Goal: Task Accomplishment & Management: Use online tool/utility

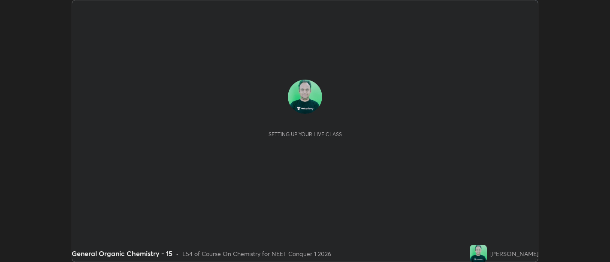
scroll to position [262, 609]
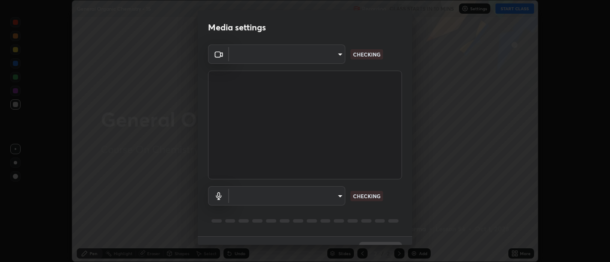
type input "d9b519daceb8a772394af6ea8e45353be5bbf62d8cb1cf3345c472de64055974"
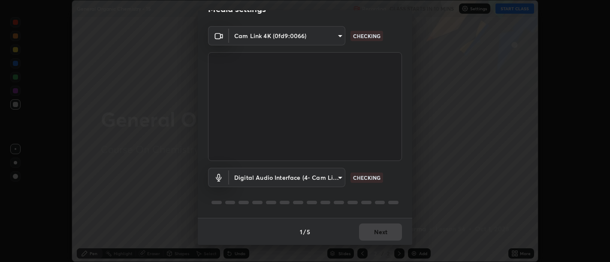
click at [338, 180] on body "Erase all General Organic Chemistry - 15 Recording CLASS STARTS IN 10 MINS Sett…" at bounding box center [305, 131] width 610 height 262
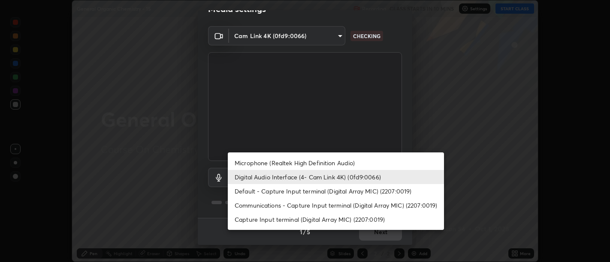
click at [348, 163] on li "Microphone (Realtek High Definition Audio)" at bounding box center [336, 163] width 216 height 14
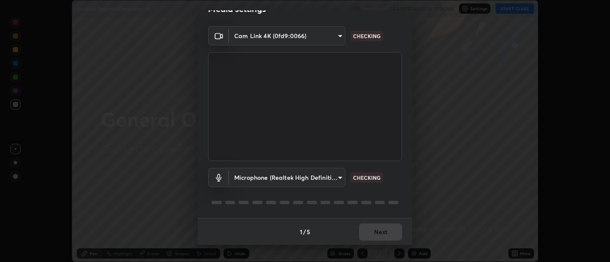
click at [343, 179] on body "Erase all General Organic Chemistry - 15 Recording CLASS STARTS IN 10 MINS Sett…" at bounding box center [305, 131] width 610 height 262
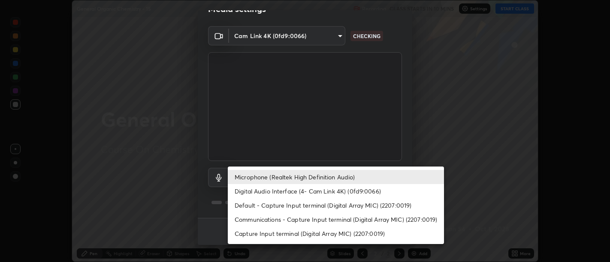
click at [343, 192] on li "Digital Audio Interface (4- Cam Link 4K) (0fd9:0066)" at bounding box center [336, 191] width 216 height 14
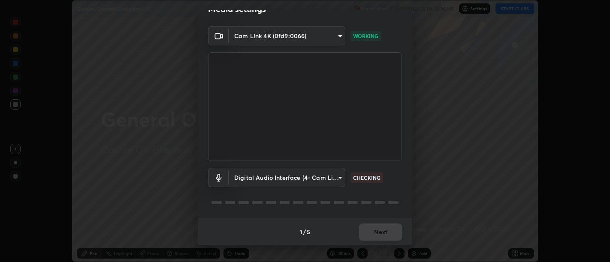
type input "58abe51d7fefdb17ba2419723d43872dcdd823d411622da55c3e9c12cc60ef35"
click at [376, 234] on div "1 / 5 Next" at bounding box center [305, 231] width 214 height 27
click at [378, 232] on div "1 / 5 Next" at bounding box center [305, 231] width 214 height 27
click at [379, 232] on div "1 / 5 Next" at bounding box center [305, 231] width 214 height 27
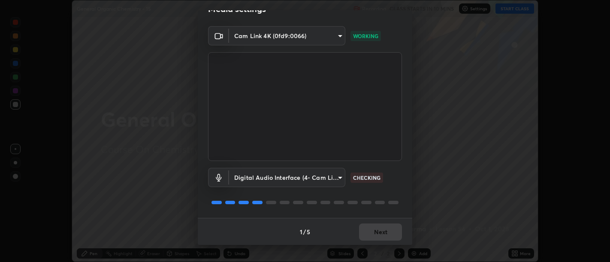
click at [377, 232] on div "1 / 5 Next" at bounding box center [305, 231] width 214 height 27
click at [378, 230] on div "1 / 5 Next" at bounding box center [305, 231] width 214 height 27
click at [379, 231] on button "Next" at bounding box center [380, 232] width 43 height 17
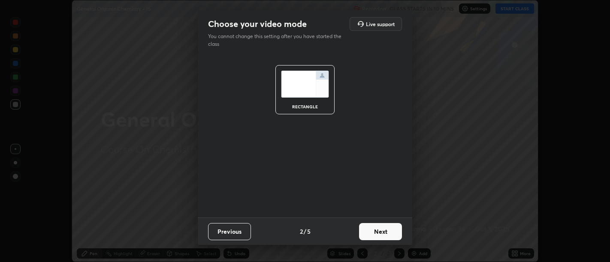
scroll to position [0, 0]
click at [380, 230] on button "Next" at bounding box center [380, 231] width 43 height 17
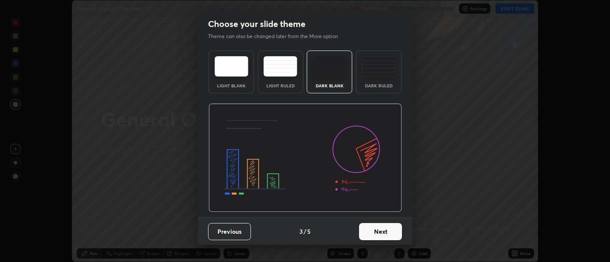
click at [380, 231] on button "Next" at bounding box center [380, 231] width 43 height 17
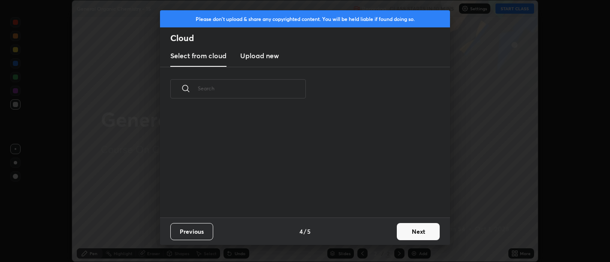
click at [382, 230] on div "Previous 4 / 5 Next" at bounding box center [305, 231] width 290 height 27
click at [405, 230] on button "Next" at bounding box center [418, 231] width 43 height 17
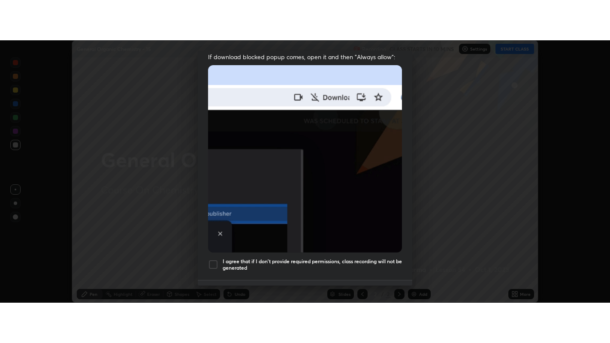
scroll to position [193, 0]
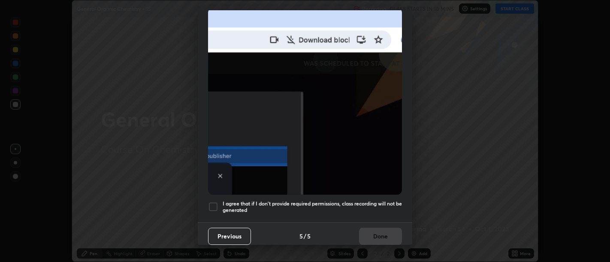
click at [350, 201] on h5 "I agree that if I don't provide required permissions, class recording will not …" at bounding box center [312, 207] width 179 height 13
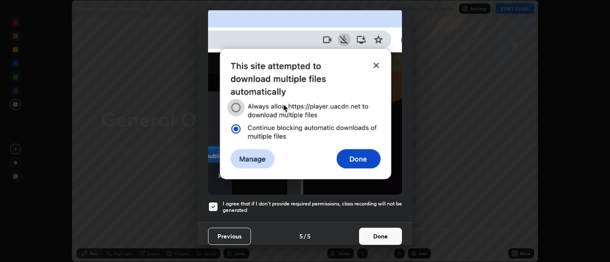
click at [370, 229] on button "Done" at bounding box center [380, 236] width 43 height 17
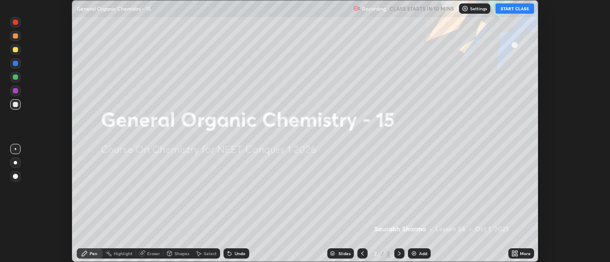
click at [513, 256] on icon at bounding box center [513, 255] width 2 height 2
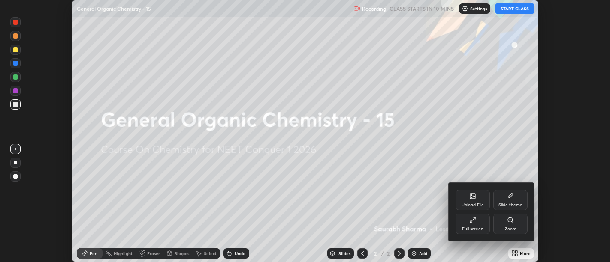
click at [467, 223] on div "Full screen" at bounding box center [472, 224] width 34 height 21
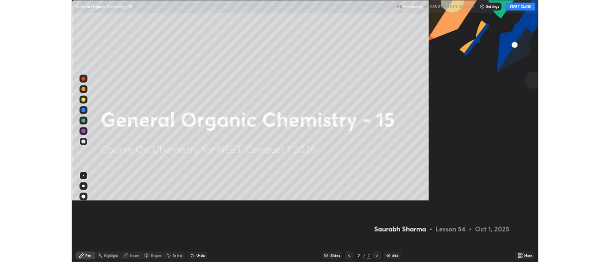
scroll to position [343, 610]
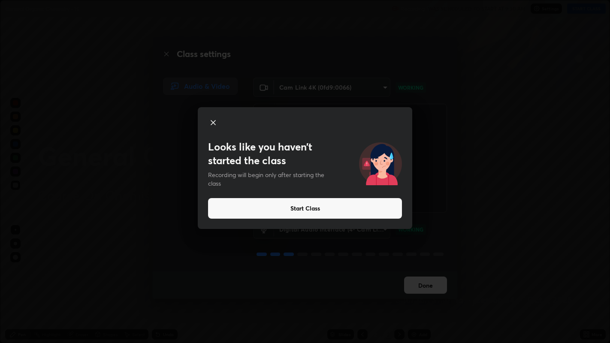
click at [376, 203] on button "Start Class" at bounding box center [305, 208] width 194 height 21
click at [343, 215] on button "Start Class" at bounding box center [305, 208] width 194 height 21
click at [334, 207] on button "Start Class" at bounding box center [305, 208] width 194 height 21
click at [334, 208] on video at bounding box center [350, 158] width 194 height 109
click at [338, 207] on video at bounding box center [350, 158] width 194 height 109
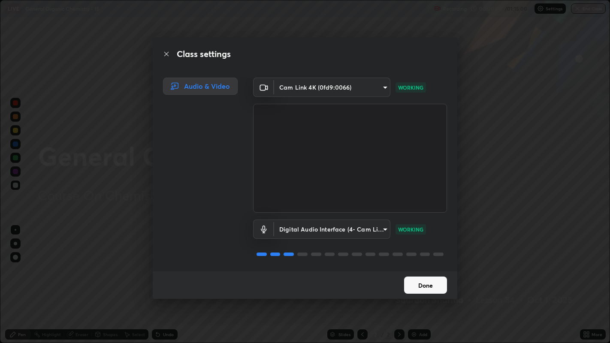
click at [421, 262] on button "Done" at bounding box center [425, 285] width 43 height 17
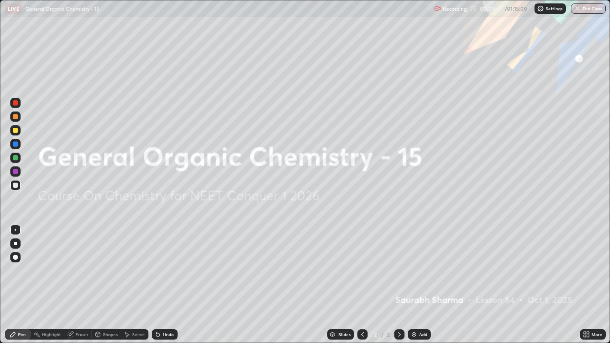
click at [419, 262] on div "Add" at bounding box center [423, 334] width 8 height 4
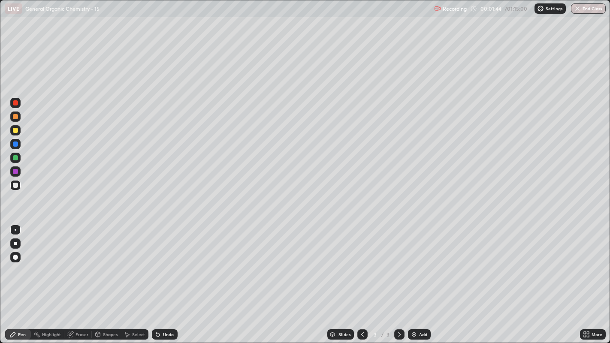
click at [136, 262] on div "Select" at bounding box center [138, 334] width 13 height 4
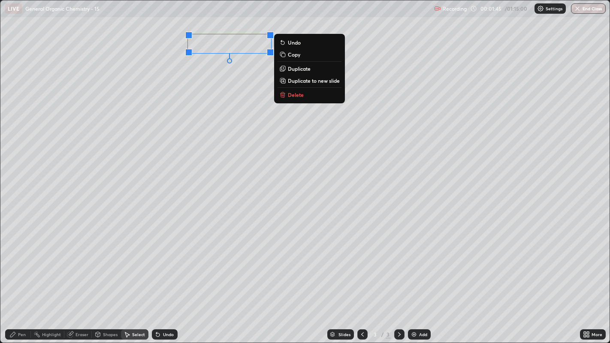
click at [316, 67] on button "Duplicate" at bounding box center [309, 68] width 64 height 10
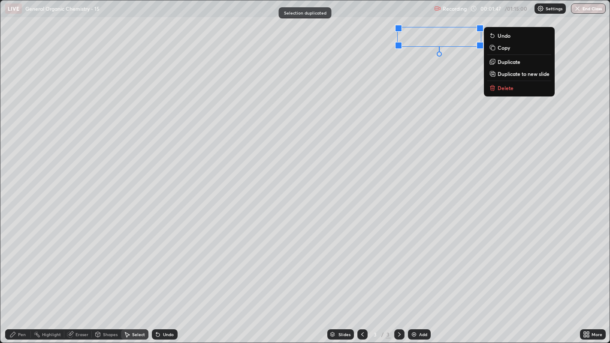
click at [405, 84] on div "0 ° Undo Copy Duplicate Duplicate to new slide Delete" at bounding box center [304, 171] width 609 height 343
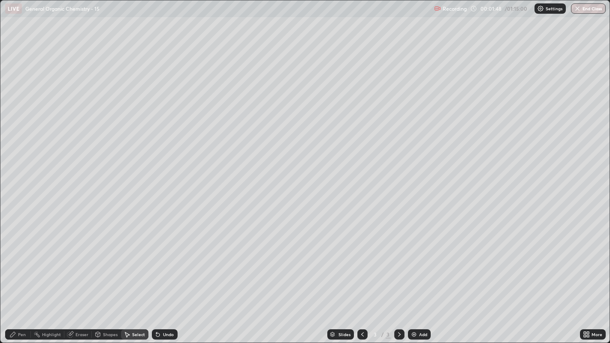
click at [20, 262] on div "Pen" at bounding box center [22, 334] width 8 height 4
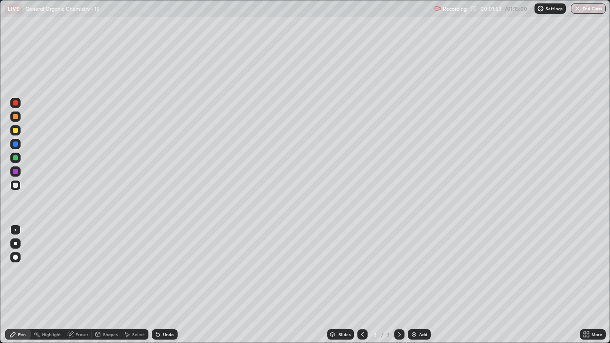
click at [136, 262] on div "Select" at bounding box center [138, 334] width 13 height 4
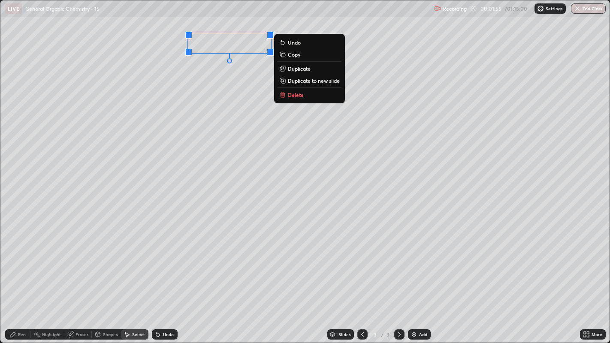
click at [297, 70] on p "Duplicate" at bounding box center [299, 68] width 23 height 7
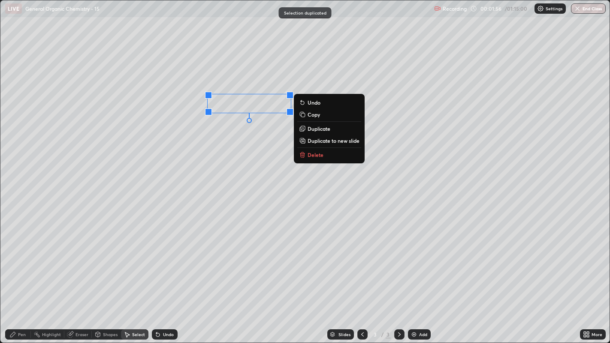
click at [227, 136] on div "0 ° Undo Copy Duplicate Duplicate to new slide Delete" at bounding box center [304, 171] width 609 height 343
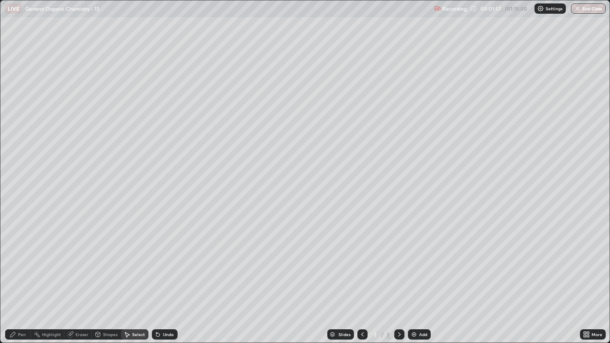
click at [29, 262] on div "Pen" at bounding box center [18, 334] width 26 height 10
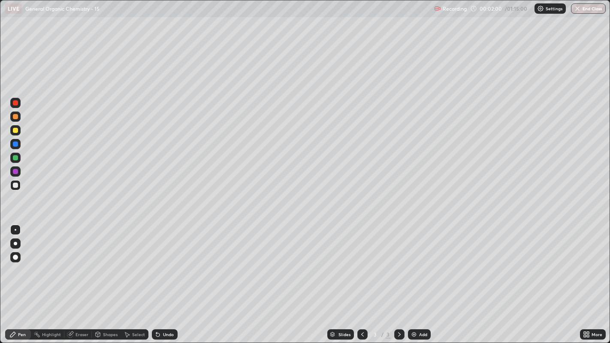
click at [168, 262] on div "Undo" at bounding box center [168, 334] width 11 height 4
click at [136, 262] on div "Select" at bounding box center [138, 334] width 13 height 4
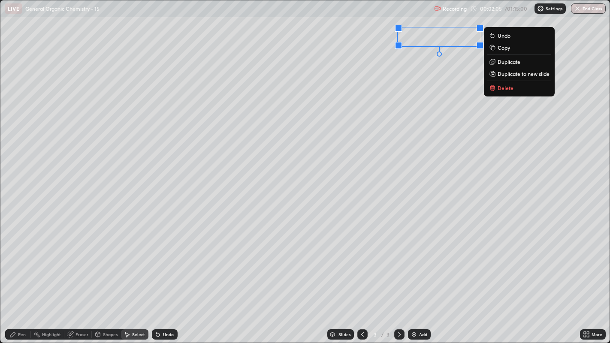
click at [514, 62] on p "Duplicate" at bounding box center [508, 61] width 23 height 7
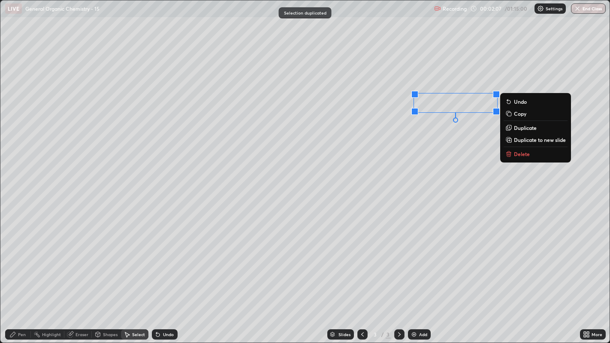
click at [342, 160] on div "0 ° Undo Copy Duplicate Duplicate to new slide Delete" at bounding box center [304, 171] width 609 height 343
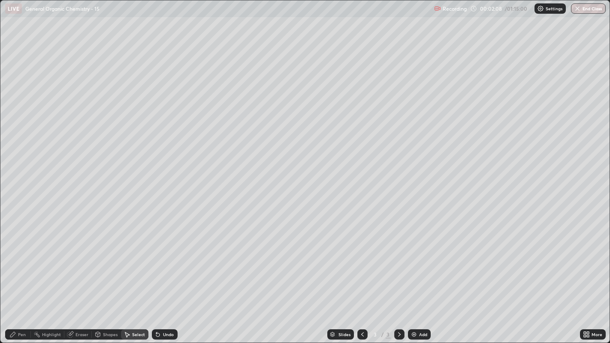
click at [21, 262] on div "Pen" at bounding box center [22, 334] width 8 height 4
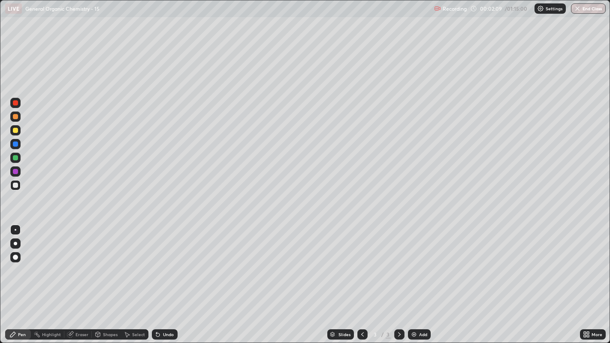
click at [15, 130] on div at bounding box center [15, 130] width 5 height 5
click at [160, 262] on div "Undo" at bounding box center [165, 334] width 26 height 10
click at [87, 262] on div "Eraser" at bounding box center [81, 334] width 13 height 4
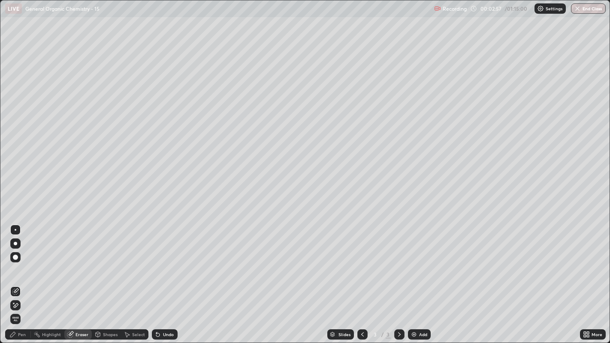
click at [101, 262] on div "Shapes" at bounding box center [106, 334] width 29 height 10
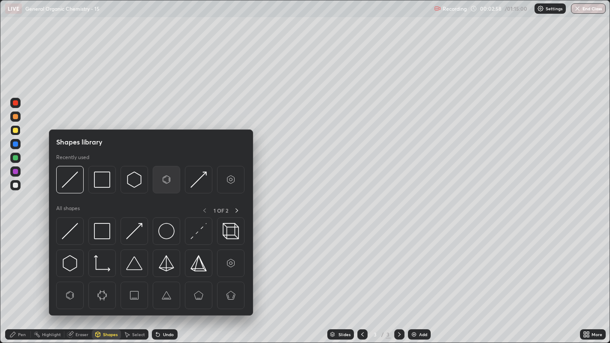
click at [161, 179] on img at bounding box center [166, 180] width 16 height 16
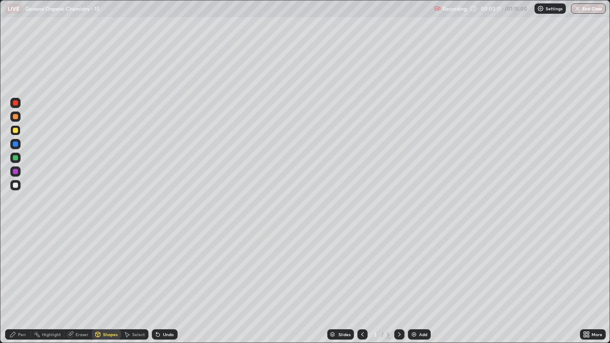
click at [156, 262] on icon at bounding box center [156, 332] width 1 height 1
click at [163, 262] on div "Undo" at bounding box center [168, 334] width 11 height 4
click at [16, 262] on icon at bounding box center [12, 334] width 7 height 7
click at [167, 262] on div "Undo" at bounding box center [165, 334] width 26 height 10
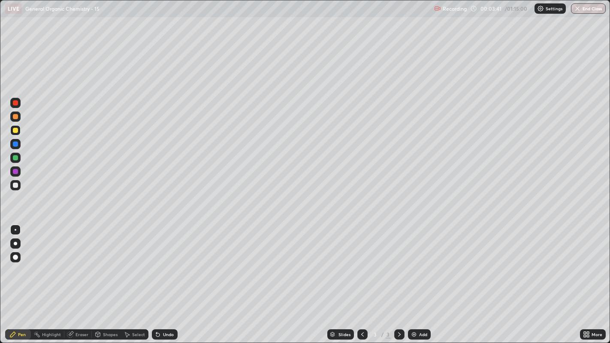
click at [164, 262] on div "Undo" at bounding box center [165, 334] width 26 height 10
click at [15, 186] on div at bounding box center [15, 185] width 5 height 5
click at [49, 262] on div "Highlight" at bounding box center [51, 334] width 19 height 4
click at [15, 262] on icon at bounding box center [12, 334] width 7 height 7
click at [419, 262] on div "Add" at bounding box center [419, 334] width 23 height 10
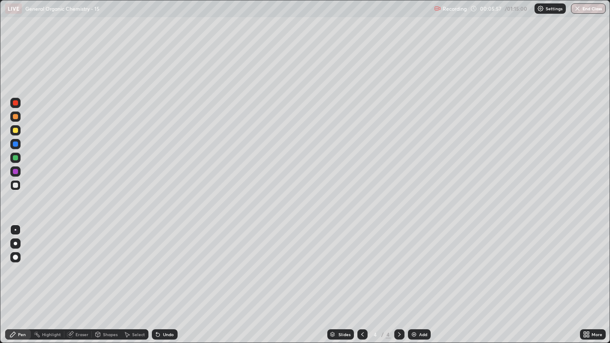
click at [161, 262] on div "Undo" at bounding box center [165, 334] width 26 height 10
click at [169, 262] on div "Undo" at bounding box center [165, 334] width 26 height 10
click at [172, 262] on div "Undo" at bounding box center [162, 334] width 29 height 17
click at [16, 183] on div at bounding box center [15, 185] width 5 height 5
click at [418, 262] on div "Add" at bounding box center [419, 334] width 23 height 10
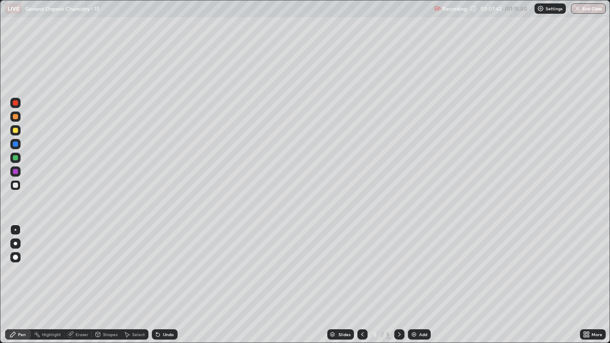
click at [133, 262] on div "Select" at bounding box center [134, 334] width 27 height 10
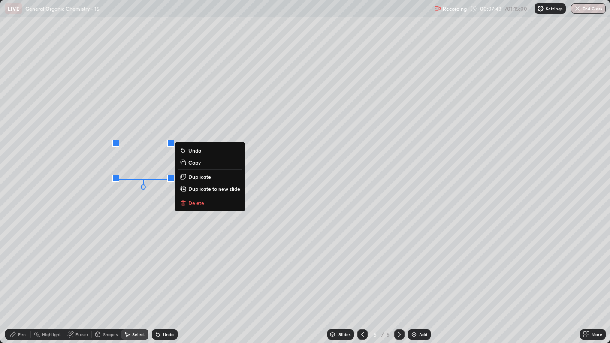
click at [202, 176] on p "Duplicate" at bounding box center [199, 176] width 23 height 7
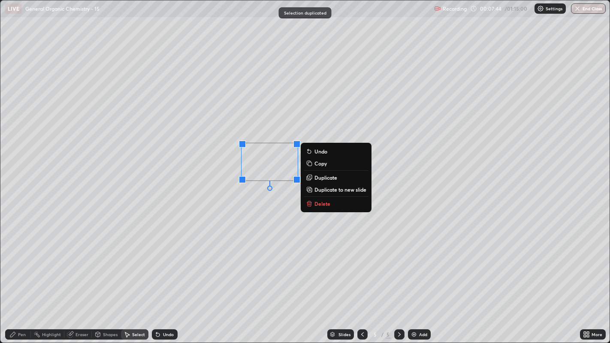
click at [323, 176] on p "Duplicate" at bounding box center [325, 177] width 23 height 7
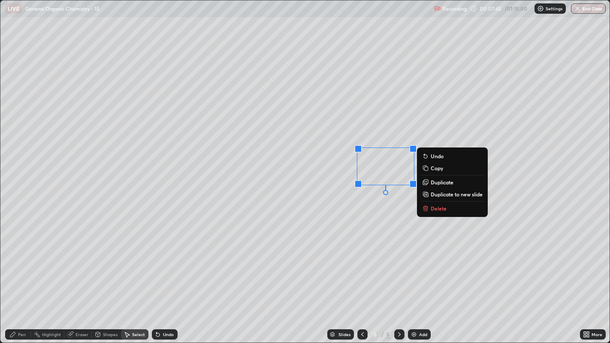
click at [432, 182] on p "Duplicate" at bounding box center [442, 182] width 23 height 7
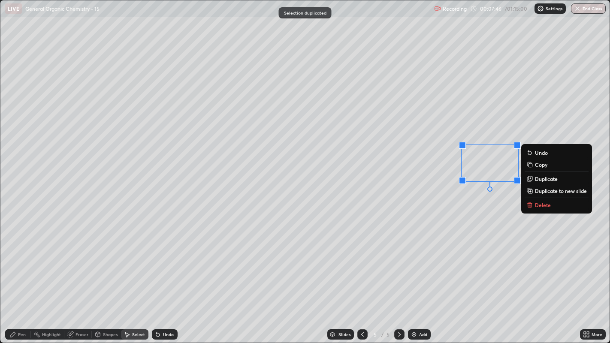
click at [419, 212] on div "0 ° Undo Copy Duplicate Duplicate to new slide Delete" at bounding box center [304, 171] width 609 height 343
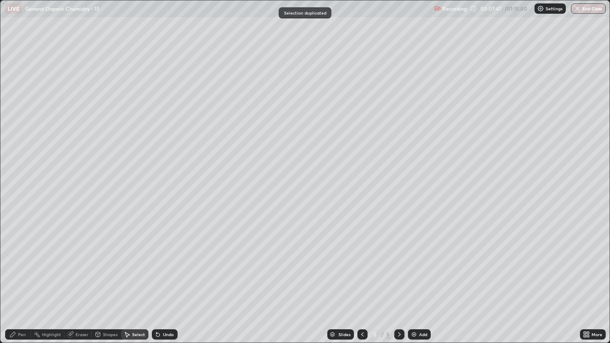
click at [26, 262] on div "Pen" at bounding box center [18, 334] width 26 height 10
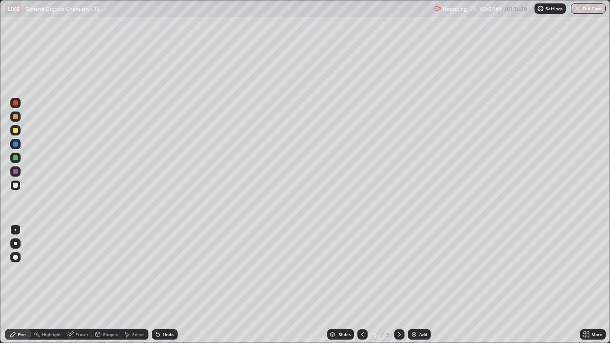
click at [166, 262] on div "Undo" at bounding box center [165, 334] width 26 height 10
click at [71, 262] on icon at bounding box center [71, 333] width 5 height 4
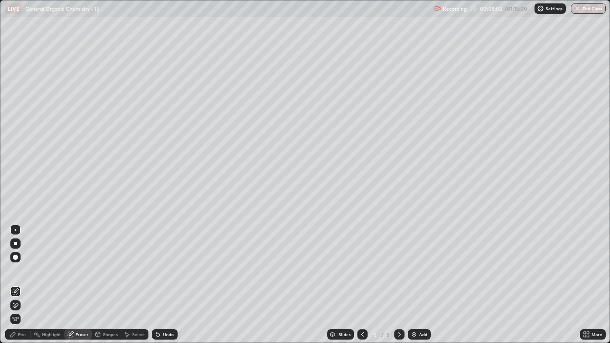
click at [19, 262] on div "Pen" at bounding box center [18, 334] width 26 height 10
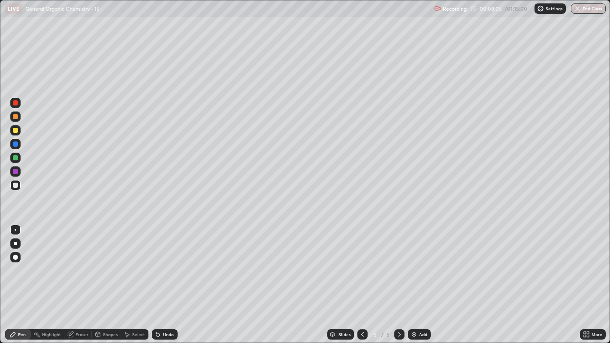
click at [157, 262] on div "Undo" at bounding box center [165, 334] width 26 height 10
click at [157, 262] on icon at bounding box center [157, 334] width 3 height 3
click at [156, 262] on icon at bounding box center [156, 332] width 1 height 1
click at [163, 262] on div "Undo" at bounding box center [168, 334] width 11 height 4
click at [129, 262] on icon at bounding box center [127, 334] width 5 height 5
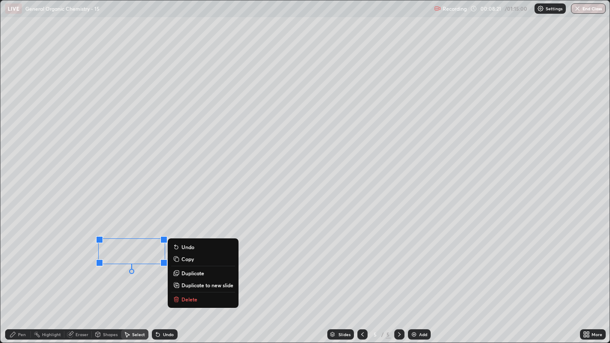
click at [184, 262] on p "Duplicate" at bounding box center [192, 273] width 23 height 7
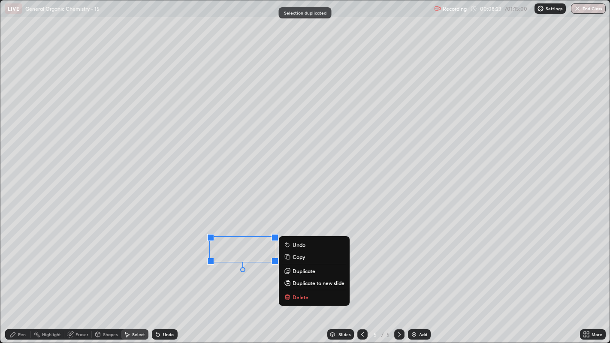
click at [293, 262] on p "Duplicate" at bounding box center [303, 271] width 23 height 7
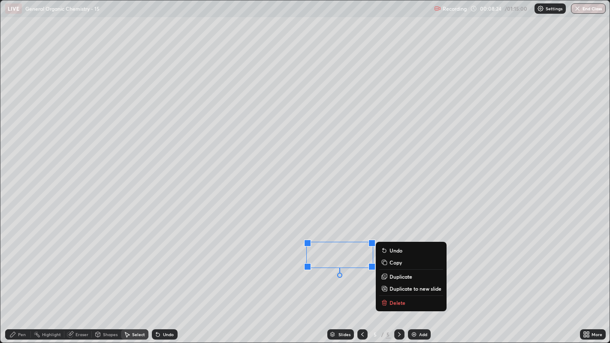
click at [313, 262] on div "0 ° Undo Copy Duplicate Duplicate to new slide Delete" at bounding box center [304, 171] width 609 height 343
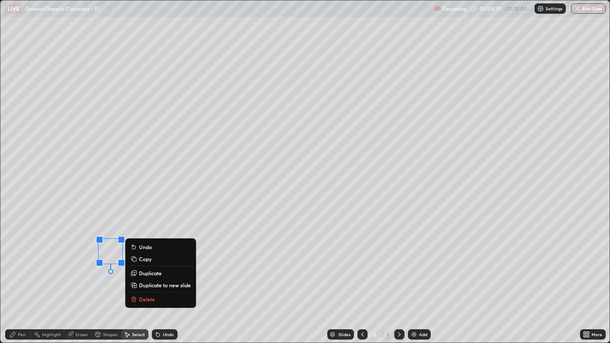
click at [164, 262] on div "Undo" at bounding box center [165, 334] width 26 height 10
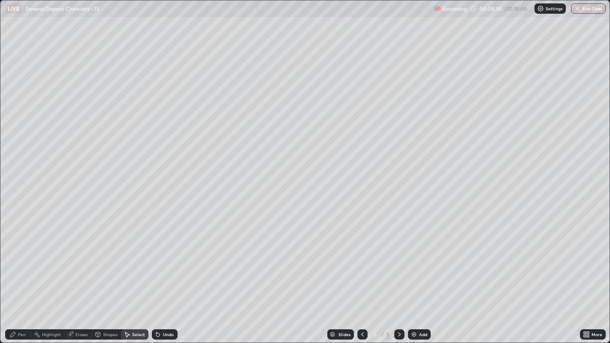
click at [14, 262] on icon at bounding box center [12, 334] width 7 height 7
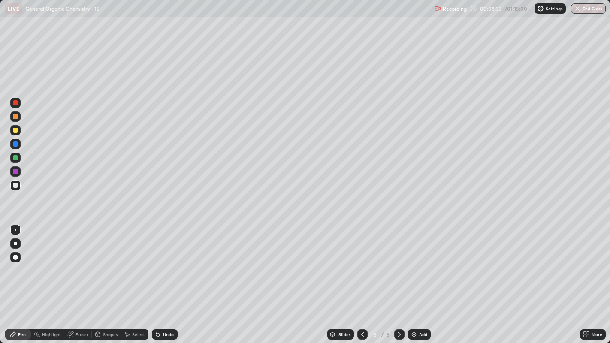
click at [165, 262] on div "Undo" at bounding box center [165, 334] width 26 height 10
click at [157, 262] on icon at bounding box center [157, 334] width 3 height 3
click at [139, 262] on div "Select" at bounding box center [138, 334] width 13 height 4
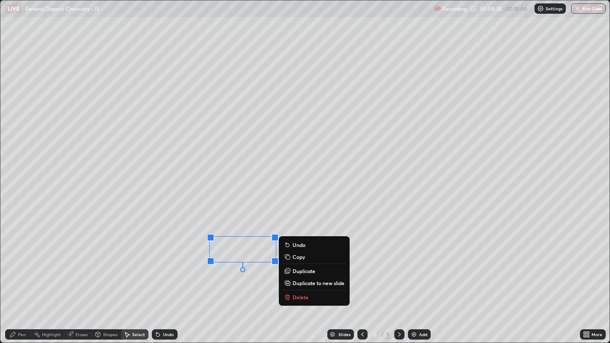
click at [304, 262] on p "Duplicate" at bounding box center [303, 271] width 23 height 7
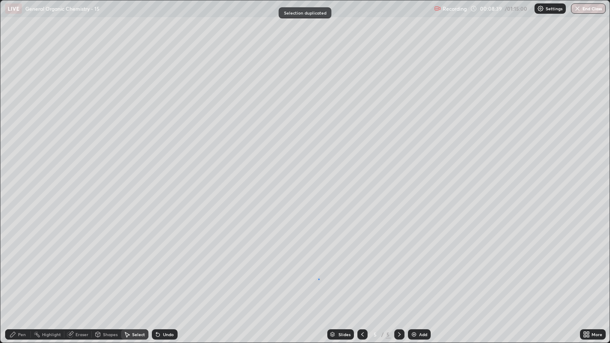
click at [318, 262] on div "0 ° Undo Copy Duplicate Duplicate to new slide Delete" at bounding box center [304, 171] width 609 height 343
click at [26, 262] on div "Pen" at bounding box center [18, 334] width 26 height 10
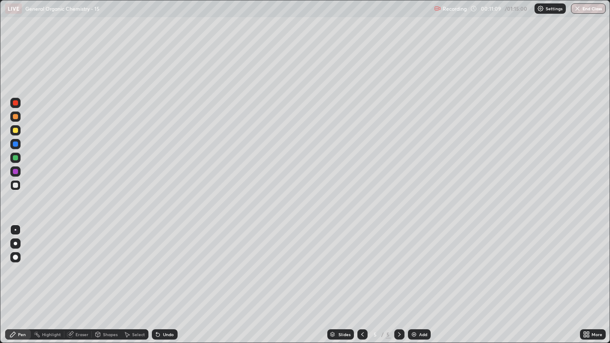
click at [12, 256] on div at bounding box center [15, 257] width 10 height 10
click at [167, 262] on div "Undo" at bounding box center [165, 334] width 26 height 10
click at [20, 130] on div at bounding box center [15, 130] width 10 height 10
click at [15, 229] on div at bounding box center [16, 230] width 2 height 2
click at [167, 262] on div "Undo" at bounding box center [168, 334] width 11 height 4
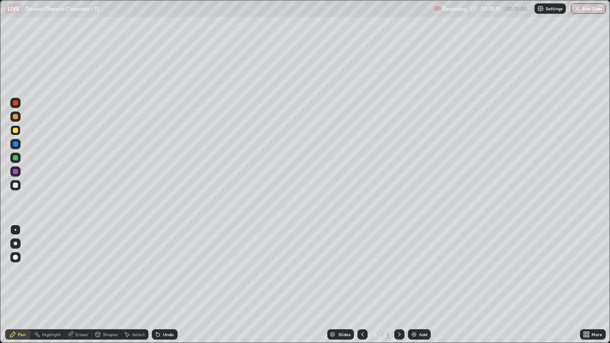
click at [16, 185] on div at bounding box center [15, 185] width 5 height 5
click at [15, 256] on div at bounding box center [15, 257] width 5 height 5
click at [15, 229] on div at bounding box center [16, 230] width 2 height 2
click at [414, 262] on div "Add" at bounding box center [419, 334] width 23 height 10
click at [15, 181] on div at bounding box center [15, 185] width 10 height 10
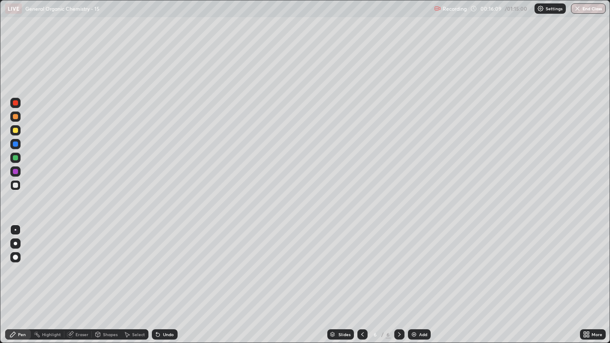
click at [166, 262] on div "Undo" at bounding box center [168, 334] width 11 height 4
click at [162, 262] on div "Undo" at bounding box center [165, 334] width 26 height 10
click at [163, 262] on div "Undo" at bounding box center [165, 334] width 26 height 10
click at [130, 262] on div "Select" at bounding box center [134, 334] width 27 height 10
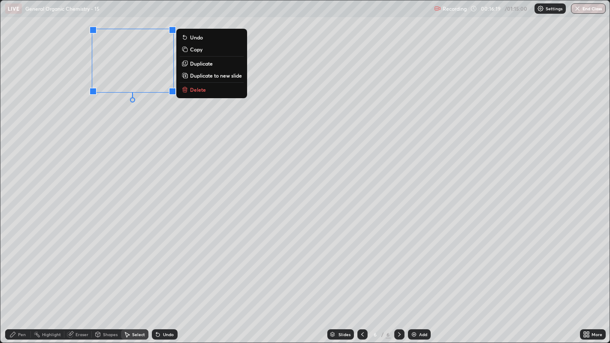
click at [209, 65] on p "Duplicate" at bounding box center [201, 63] width 23 height 7
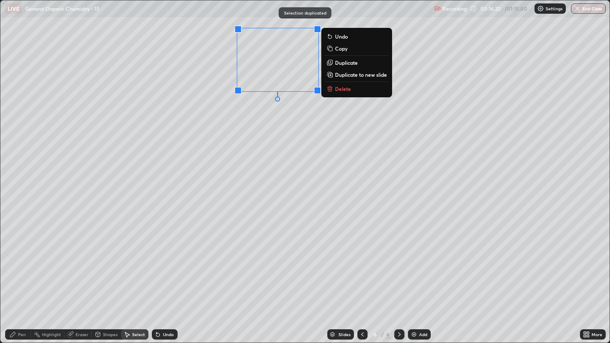
click at [281, 117] on div "0 ° Undo Copy Duplicate Duplicate to new slide Delete" at bounding box center [304, 171] width 609 height 343
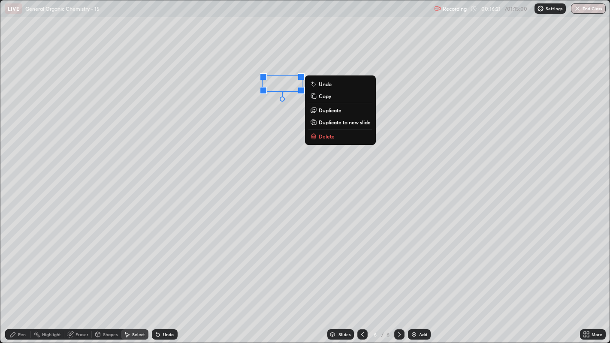
click at [333, 137] on p "Delete" at bounding box center [327, 136] width 16 height 7
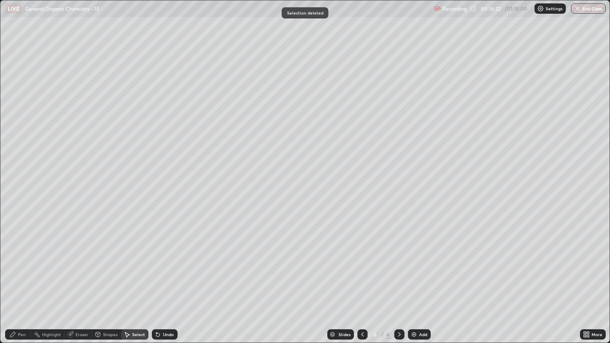
click at [8, 262] on div "Pen" at bounding box center [18, 334] width 26 height 10
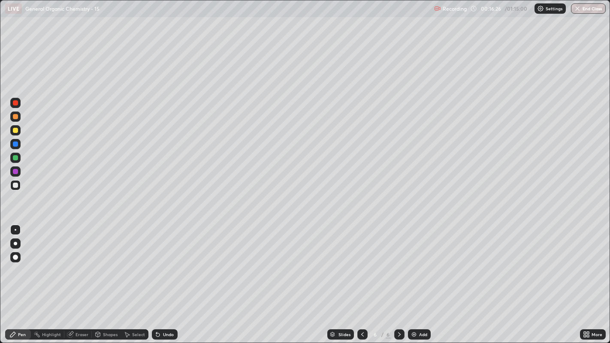
click at [132, 262] on div "Select" at bounding box center [138, 334] width 13 height 4
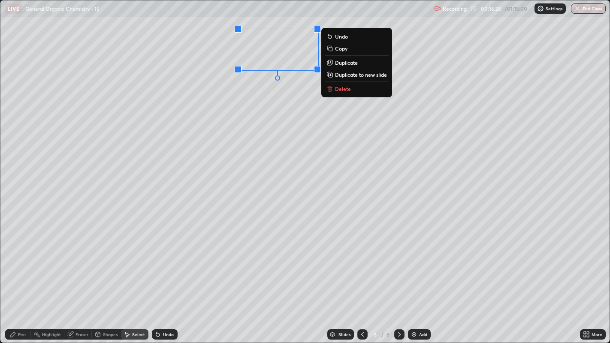
click at [354, 63] on p "Duplicate" at bounding box center [346, 62] width 23 height 7
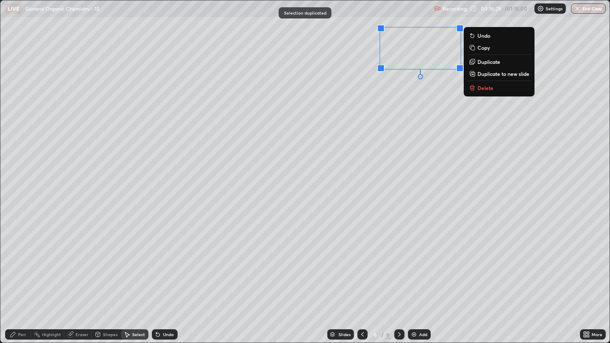
click at [416, 100] on div "0 ° Undo Copy Duplicate Duplicate to new slide Delete" at bounding box center [304, 171] width 609 height 343
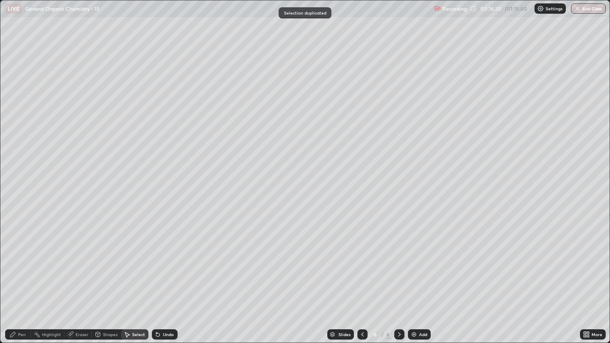
click at [21, 262] on div "Pen" at bounding box center [22, 334] width 8 height 4
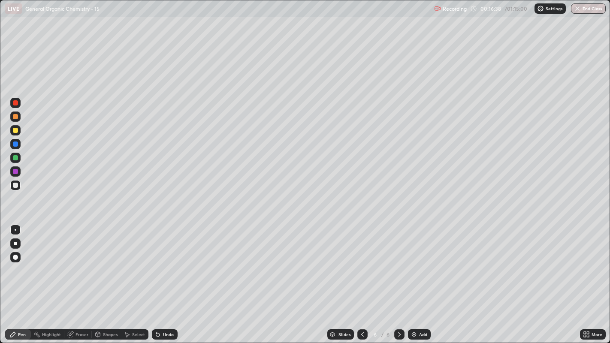
click at [130, 262] on div "Select" at bounding box center [134, 334] width 27 height 10
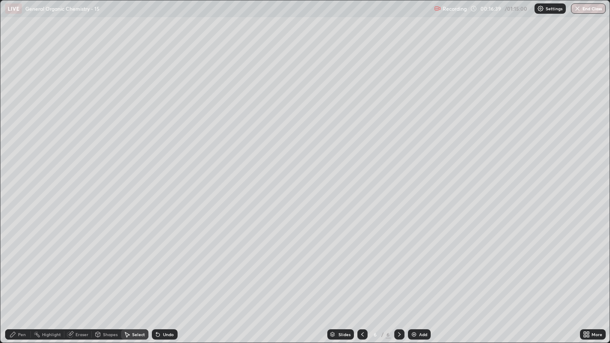
click at [18, 262] on div "Pen" at bounding box center [18, 334] width 26 height 10
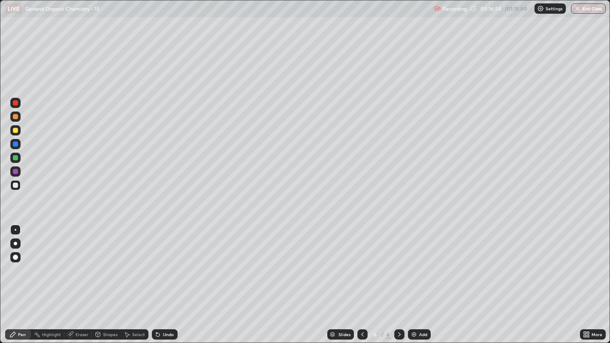
click at [125, 262] on icon at bounding box center [126, 334] width 7 height 7
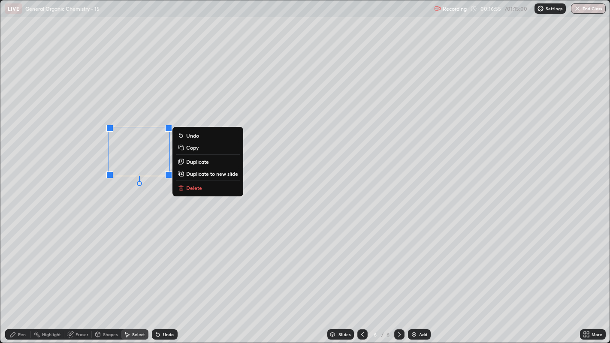
click at [196, 159] on p "Duplicate" at bounding box center [197, 161] width 23 height 7
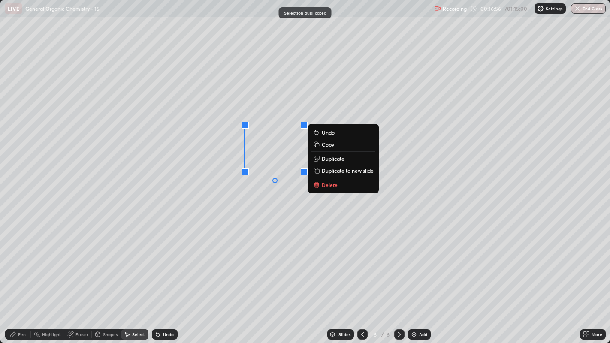
click at [256, 202] on div "0 ° Undo Copy Duplicate Duplicate to new slide Delete" at bounding box center [304, 171] width 609 height 343
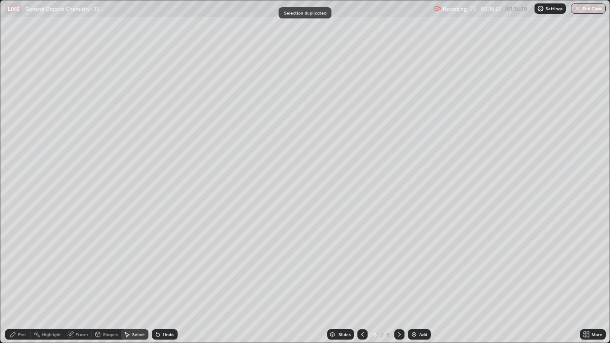
click at [63, 262] on div "Highlight" at bounding box center [47, 334] width 33 height 10
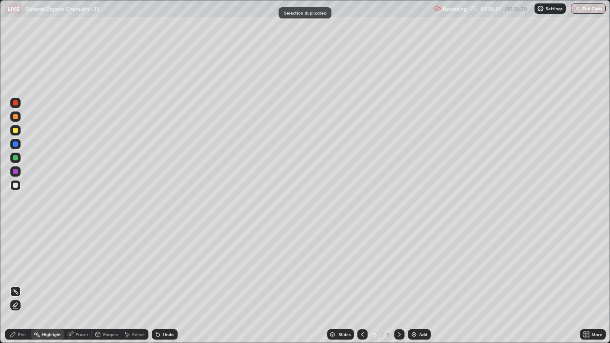
click at [81, 262] on div "Eraser" at bounding box center [81, 334] width 13 height 4
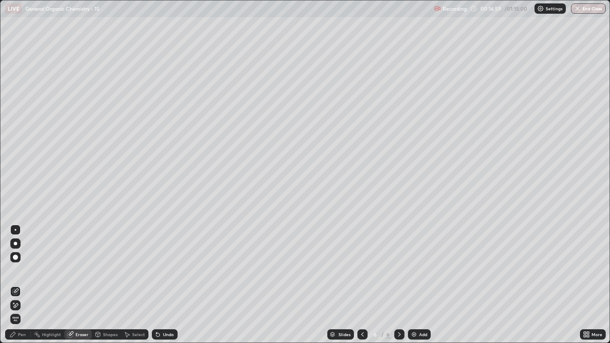
click at [15, 262] on icon at bounding box center [12, 334] width 5 height 5
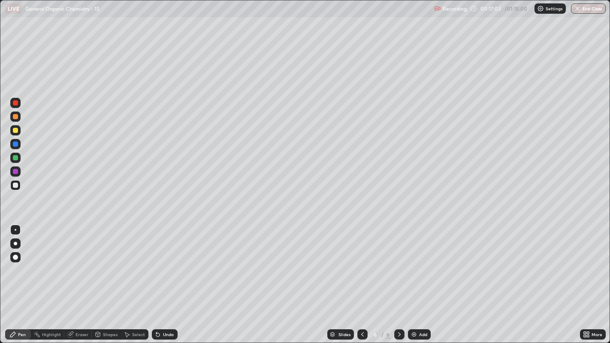
click at [77, 262] on div "Eraser" at bounding box center [77, 334] width 27 height 10
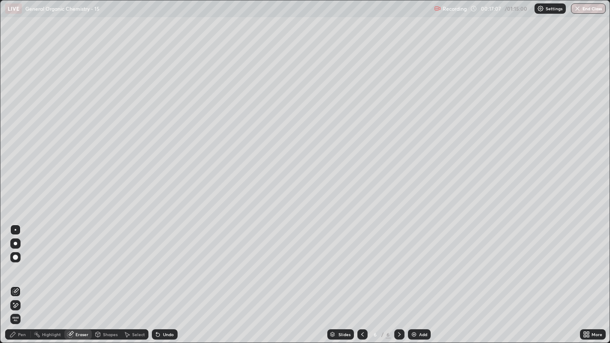
click at [20, 262] on div "Pen" at bounding box center [18, 334] width 26 height 10
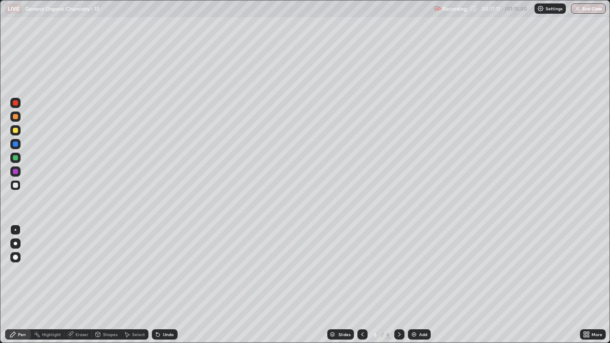
click at [15, 131] on div at bounding box center [15, 130] width 5 height 5
click at [15, 190] on div at bounding box center [15, 185] width 10 height 10
click at [14, 256] on div at bounding box center [15, 257] width 5 height 5
click at [130, 262] on div "Select" at bounding box center [134, 334] width 27 height 10
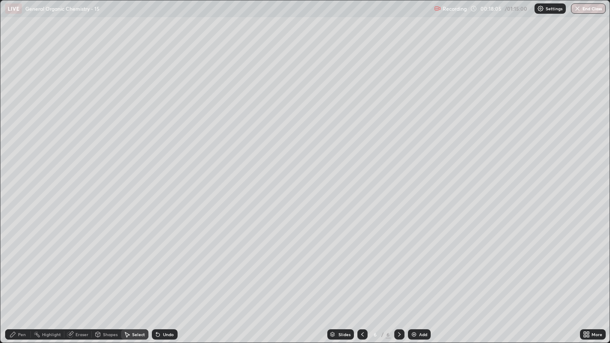
click at [226, 233] on div "0 ° Undo Copy Duplicate Duplicate to new slide Delete" at bounding box center [304, 171] width 609 height 343
click at [14, 262] on icon at bounding box center [12, 334] width 7 height 7
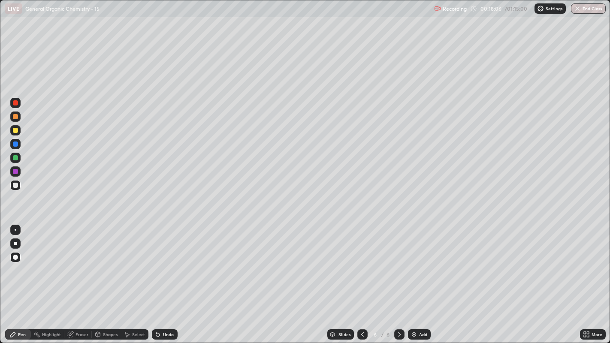
click at [15, 129] on div at bounding box center [15, 130] width 5 height 5
click at [15, 229] on div at bounding box center [16, 230] width 2 height 2
click at [84, 262] on div "Eraser" at bounding box center [81, 334] width 13 height 4
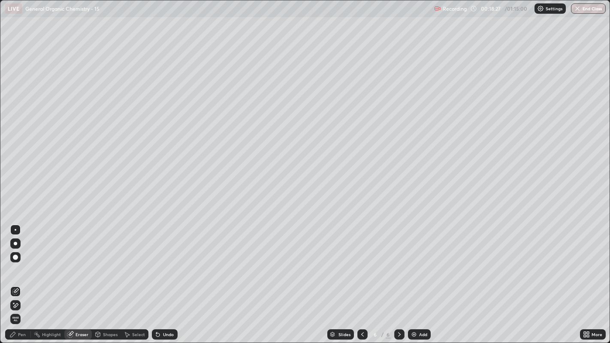
click at [15, 262] on icon at bounding box center [12, 334] width 7 height 7
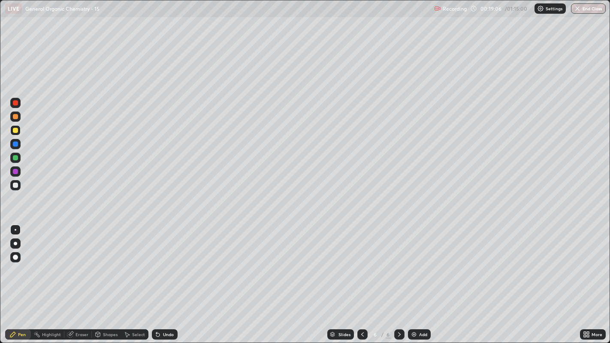
click at [166, 262] on div "Undo" at bounding box center [168, 334] width 11 height 4
click at [167, 262] on div "Undo" at bounding box center [168, 334] width 11 height 4
click at [19, 184] on div at bounding box center [15, 185] width 10 height 10
click at [19, 261] on div at bounding box center [15, 257] width 10 height 10
click at [15, 129] on div at bounding box center [15, 130] width 5 height 5
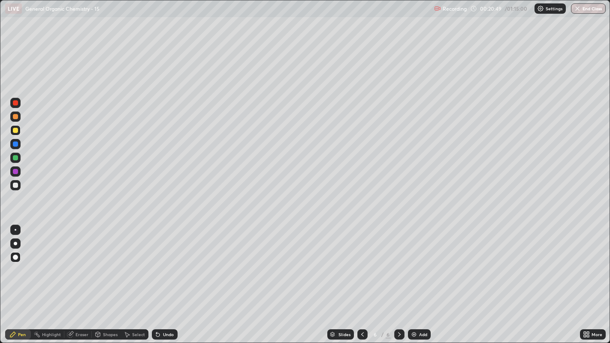
click at [15, 229] on div at bounding box center [16, 230] width 2 height 2
click at [168, 262] on div "Undo" at bounding box center [168, 334] width 11 height 4
click at [163, 262] on div "Undo" at bounding box center [168, 334] width 11 height 4
click at [361, 262] on icon at bounding box center [362, 334] width 7 height 7
click at [362, 262] on icon at bounding box center [362, 334] width 3 height 4
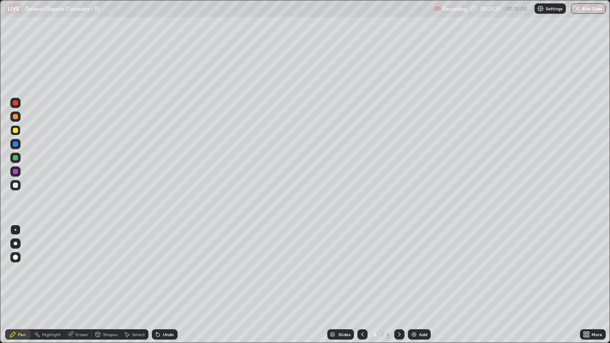
click at [363, 262] on icon at bounding box center [362, 334] width 7 height 7
click at [398, 262] on icon at bounding box center [399, 334] width 7 height 7
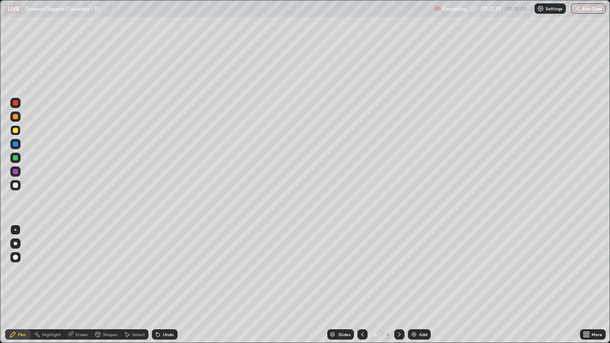
click at [397, 262] on icon at bounding box center [399, 334] width 7 height 7
click at [398, 262] on icon at bounding box center [399, 334] width 7 height 7
click at [418, 262] on div "Add" at bounding box center [419, 334] width 23 height 10
click at [15, 185] on div at bounding box center [15, 185] width 5 height 5
click at [128, 262] on icon at bounding box center [126, 334] width 7 height 7
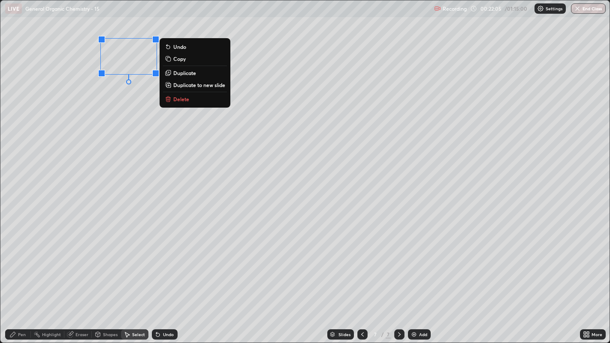
click at [200, 75] on button "Duplicate" at bounding box center [195, 73] width 64 height 10
click at [194, 75] on p "Duplicate" at bounding box center [184, 72] width 23 height 7
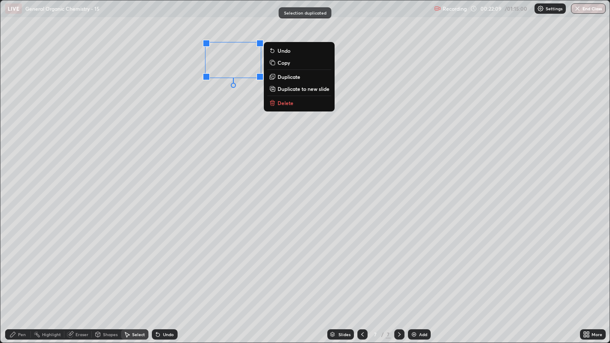
click at [296, 77] on p "Duplicate" at bounding box center [288, 76] width 23 height 7
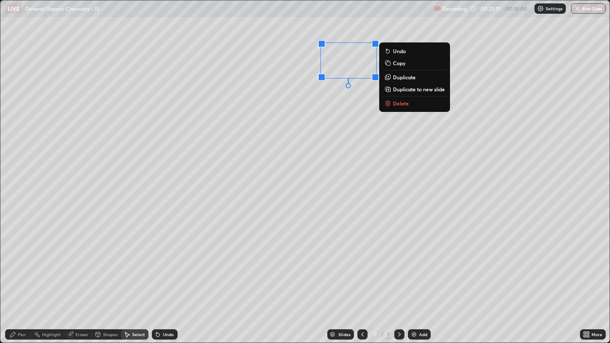
click at [407, 77] on p "Duplicate" at bounding box center [404, 77] width 23 height 7
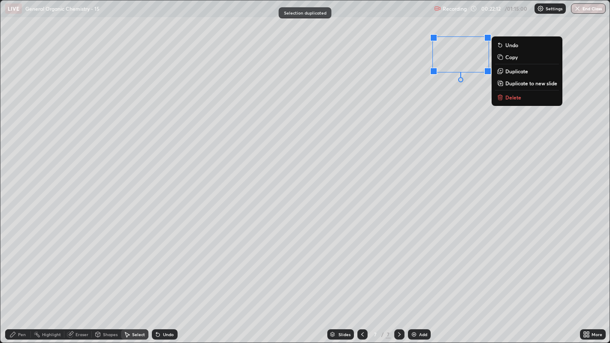
click at [425, 91] on div "0 ° Undo Copy Duplicate Duplicate to new slide Delete" at bounding box center [304, 171] width 609 height 343
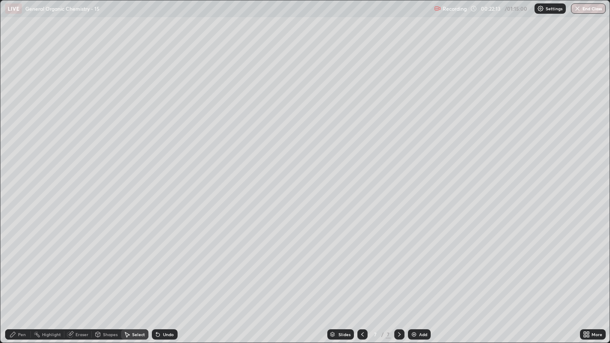
click at [16, 262] on div "Pen" at bounding box center [18, 334] width 26 height 10
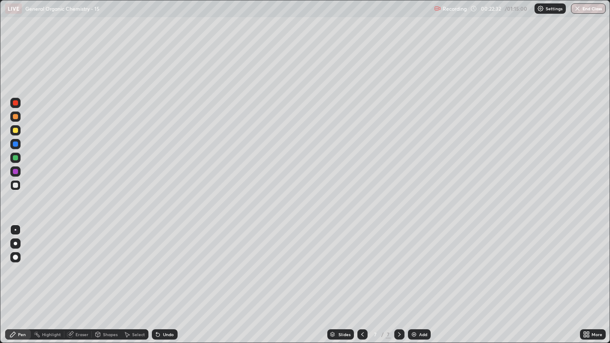
click at [130, 262] on div "Select" at bounding box center [134, 334] width 27 height 10
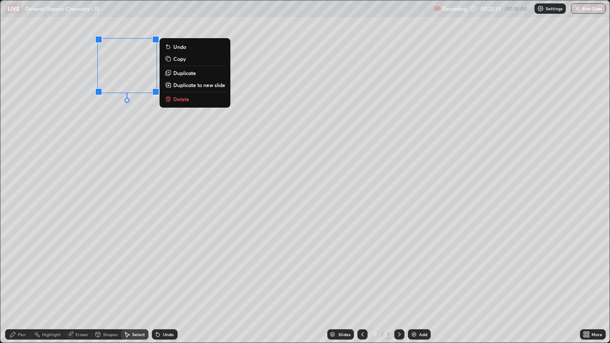
click at [182, 76] on p "Duplicate" at bounding box center [184, 72] width 23 height 7
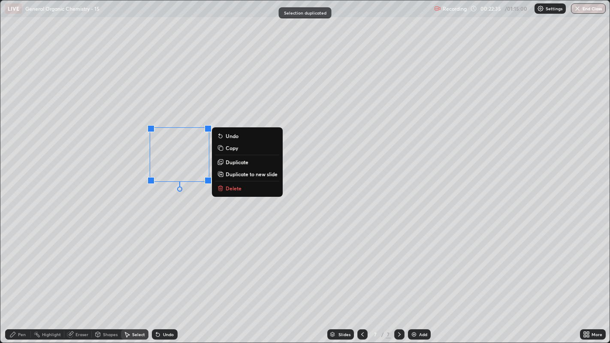
click at [184, 206] on div "0 ° Undo Copy Duplicate Duplicate to new slide Delete" at bounding box center [304, 171] width 609 height 343
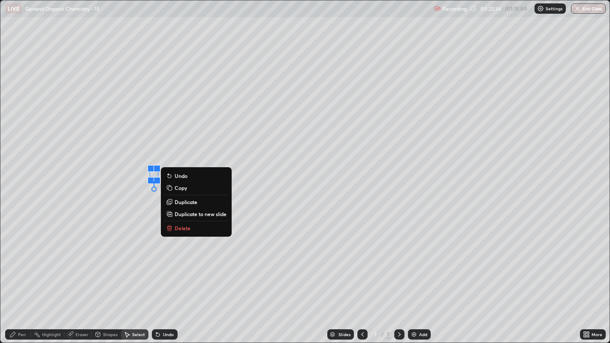
click at [191, 226] on button "Delete" at bounding box center [196, 228] width 64 height 10
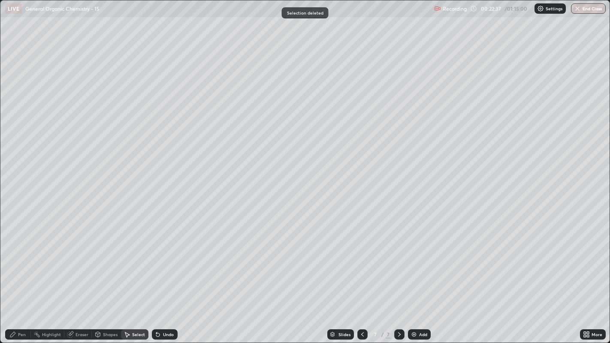
click at [21, 262] on div "Pen" at bounding box center [22, 334] width 8 height 4
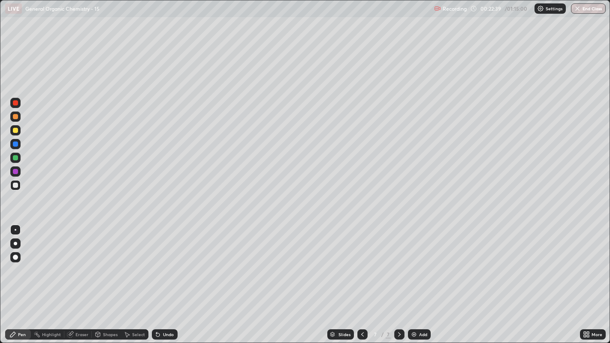
click at [128, 262] on icon at bounding box center [126, 334] width 7 height 7
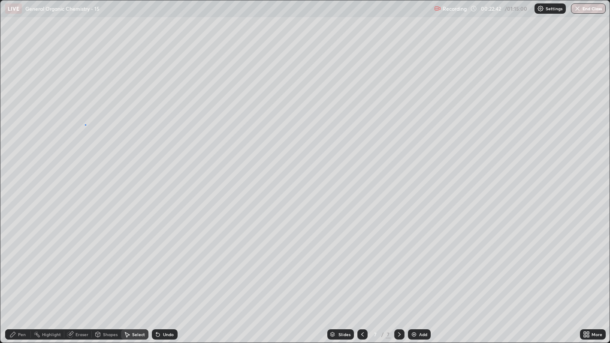
click at [85, 124] on div "0 ° Undo Copy Duplicate Duplicate to new slide Delete" at bounding box center [304, 171] width 609 height 343
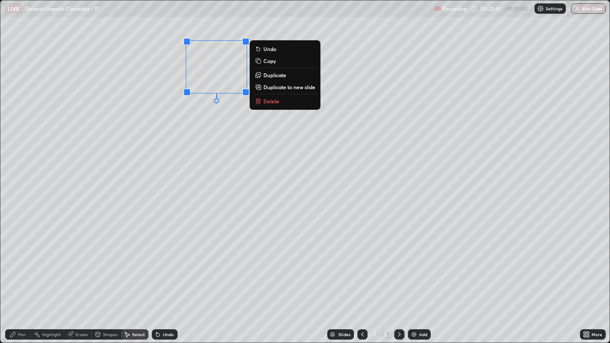
click at [231, 155] on div "0 ° Undo Copy Duplicate Duplicate to new slide Delete" at bounding box center [304, 171] width 609 height 343
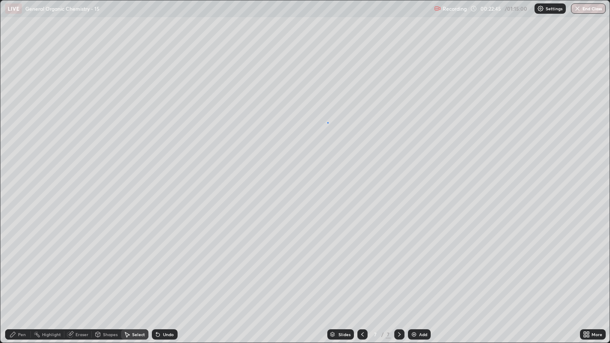
click at [327, 122] on div "0 ° Undo Copy Duplicate Duplicate to new slide Delete" at bounding box center [304, 171] width 609 height 343
click at [420, 118] on div "0 ° Undo Copy Duplicate Duplicate to new slide Delete" at bounding box center [304, 171] width 609 height 343
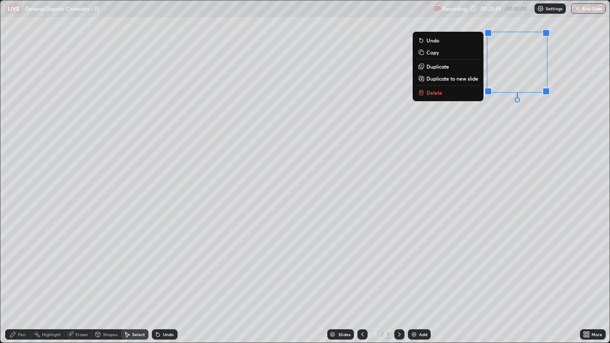
click at [525, 147] on div "0 ° Undo Copy Duplicate Duplicate to new slide Delete" at bounding box center [304, 171] width 609 height 343
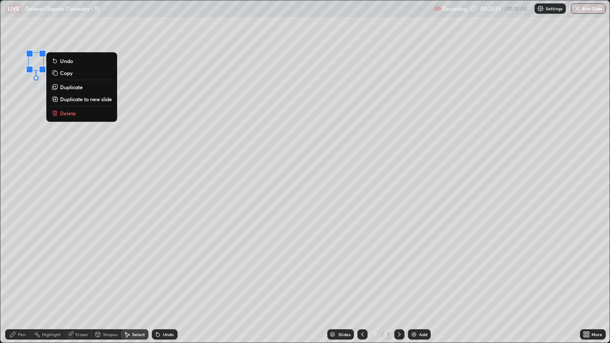
click at [50, 169] on div "0 ° Undo Copy Duplicate Duplicate to new slide Delete" at bounding box center [304, 171] width 609 height 343
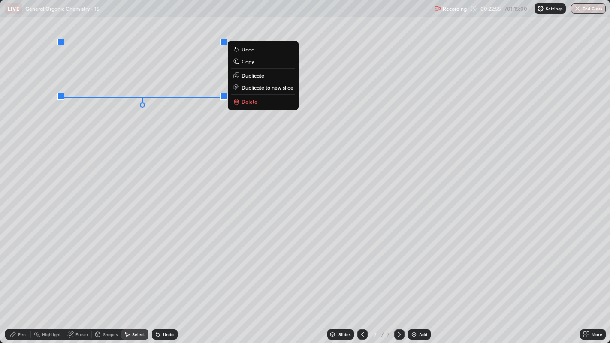
click at [114, 131] on div "0 ° Undo Copy Duplicate Duplicate to new slide Delete" at bounding box center [304, 171] width 609 height 343
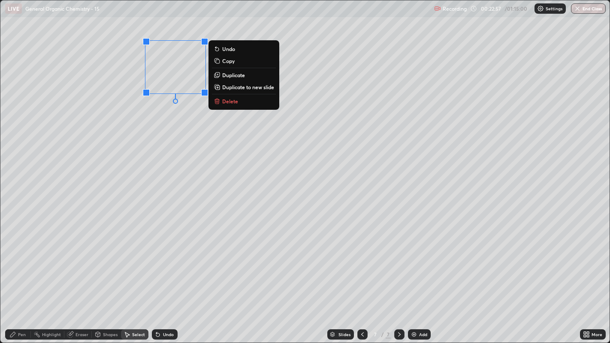
click at [131, 126] on div "0 ° Undo Copy Duplicate Duplicate to new slide Delete" at bounding box center [304, 171] width 609 height 343
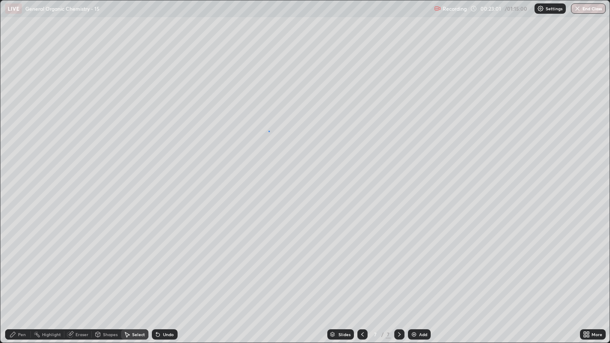
click at [268, 130] on div "0 ° Undo Copy Duplicate Duplicate to new slide Delete" at bounding box center [304, 171] width 609 height 343
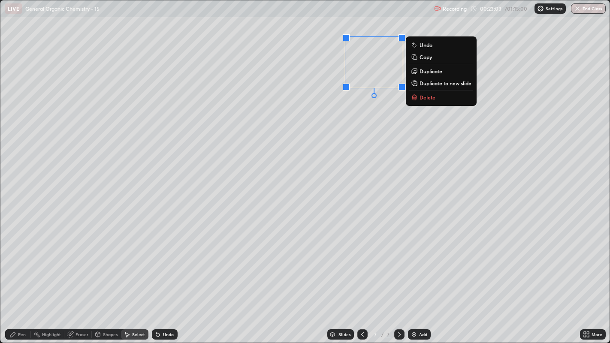
click at [366, 124] on div "0 ° Undo Copy Duplicate Duplicate to new slide Delete" at bounding box center [304, 171] width 609 height 343
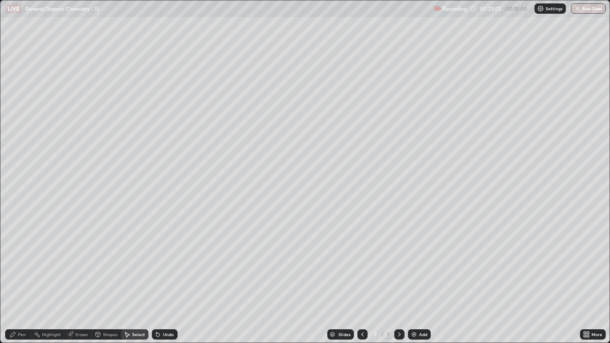
click at [449, 125] on div "0 ° Undo Copy Duplicate Duplicate to new slide Delete" at bounding box center [304, 171] width 609 height 343
click at [343, 110] on div "0 ° Undo Copy Duplicate Duplicate to new slide Delete" at bounding box center [304, 171] width 609 height 343
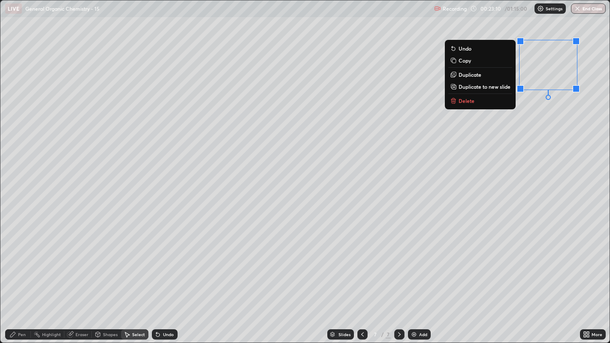
click at [527, 136] on div "0 ° Undo Copy Duplicate Duplicate to new slide Delete" at bounding box center [304, 171] width 609 height 343
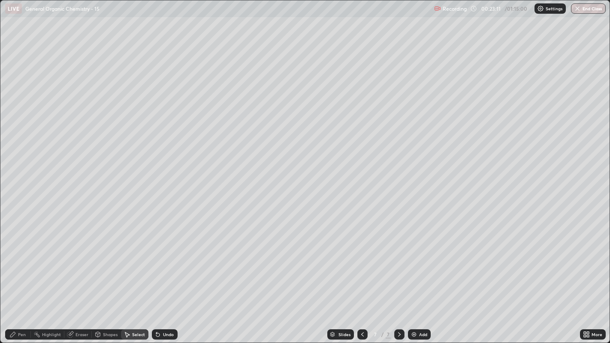
click at [21, 262] on div "Pen" at bounding box center [18, 334] width 26 height 10
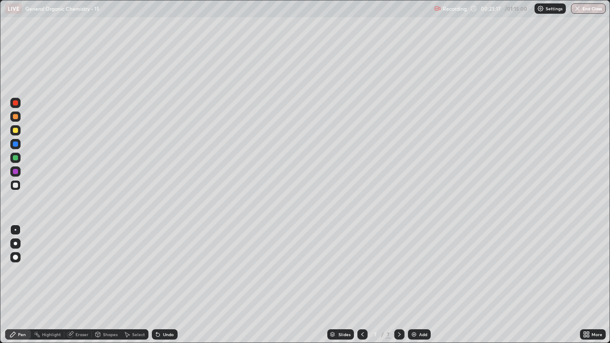
click at [102, 262] on div "Shapes" at bounding box center [106, 334] width 29 height 10
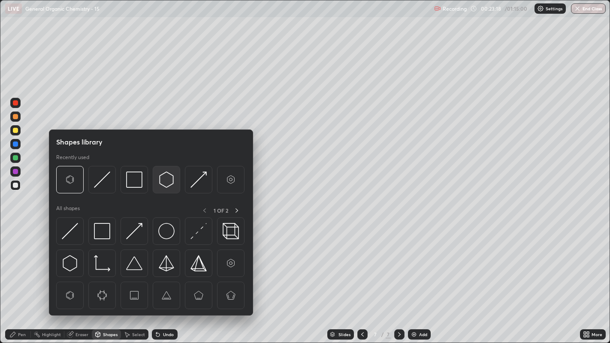
click at [163, 181] on img at bounding box center [166, 180] width 16 height 16
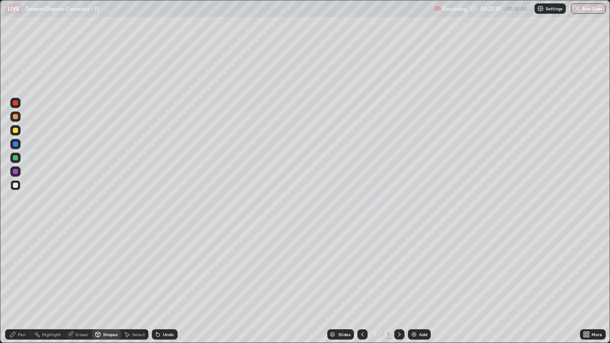
click at [21, 262] on div "Pen" at bounding box center [18, 334] width 26 height 10
click at [135, 262] on div "Select" at bounding box center [138, 334] width 13 height 4
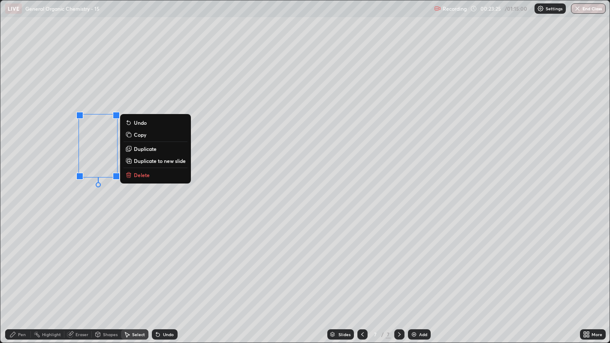
click at [145, 151] on p "Duplicate" at bounding box center [145, 148] width 23 height 7
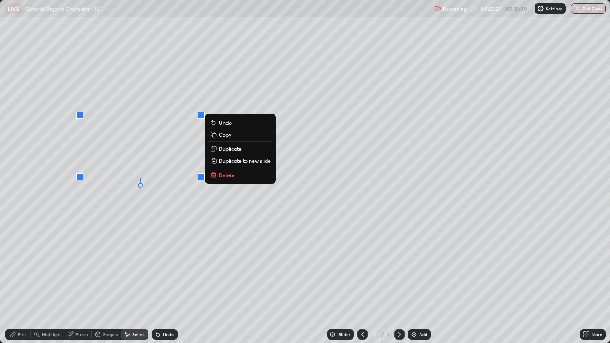
click at [234, 152] on button "Duplicate" at bounding box center [240, 149] width 64 height 10
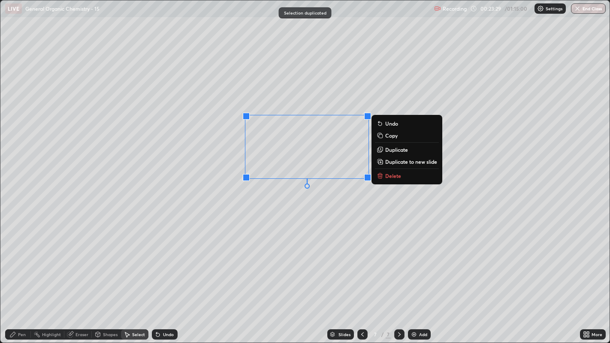
click at [305, 203] on div "0 ° Undo Copy Duplicate Duplicate to new slide Delete" at bounding box center [304, 171] width 609 height 343
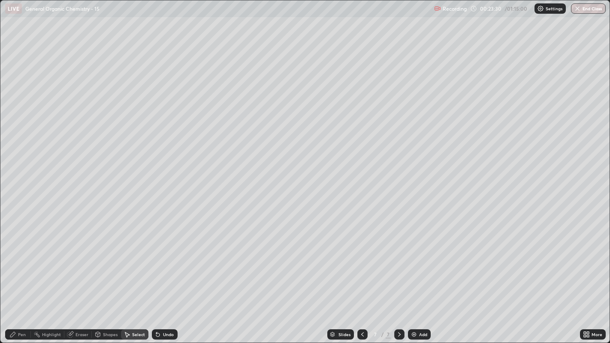
click at [84, 262] on div "Eraser" at bounding box center [81, 334] width 13 height 4
click at [16, 262] on icon at bounding box center [12, 334] width 7 height 7
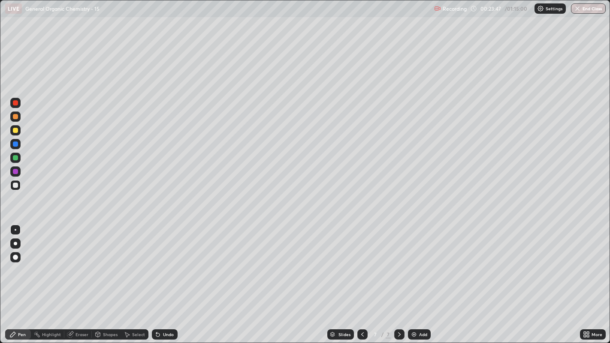
click at [129, 262] on icon at bounding box center [126, 334] width 7 height 7
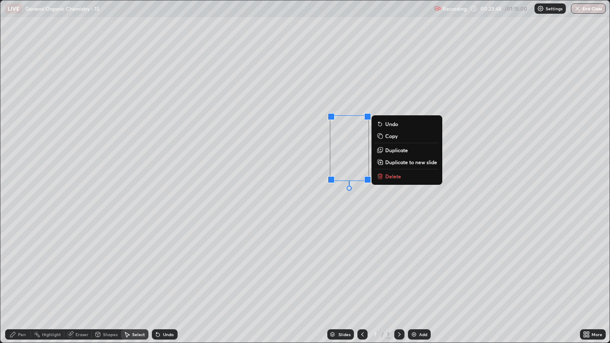
click at [395, 150] on p "Duplicate" at bounding box center [396, 150] width 23 height 7
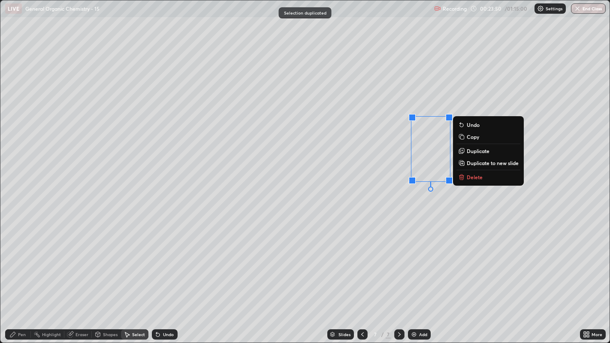
click at [411, 202] on div "0 ° Undo Copy Duplicate Duplicate to new slide Delete" at bounding box center [304, 171] width 609 height 343
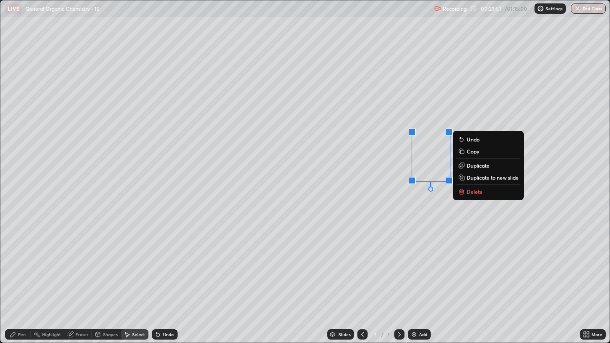
click at [445, 224] on div "0 ° Undo Copy Duplicate Duplicate to new slide Delete" at bounding box center [304, 171] width 609 height 343
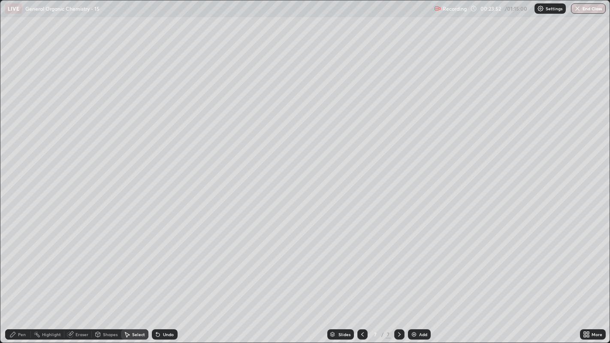
click at [77, 262] on div "Eraser" at bounding box center [77, 334] width 27 height 10
click at [19, 262] on div "Pen" at bounding box center [22, 334] width 8 height 4
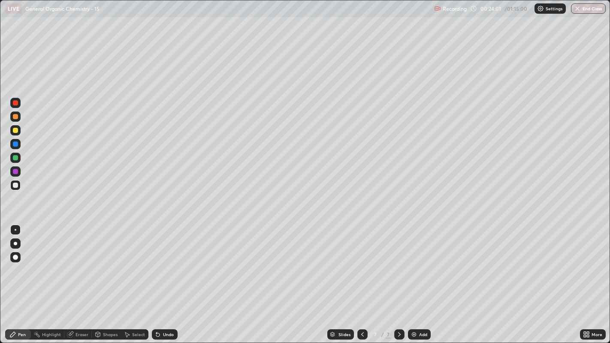
click at [76, 262] on div "Eraser" at bounding box center [81, 334] width 13 height 4
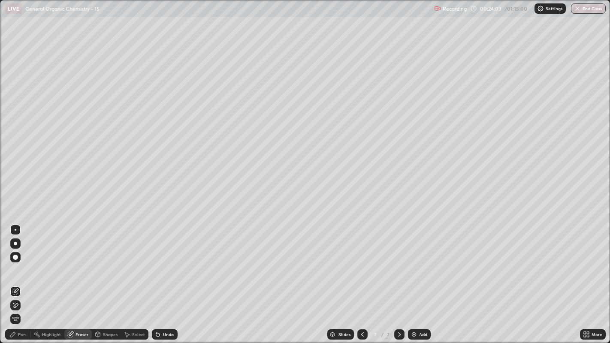
click at [22, 262] on div "Pen" at bounding box center [22, 334] width 8 height 4
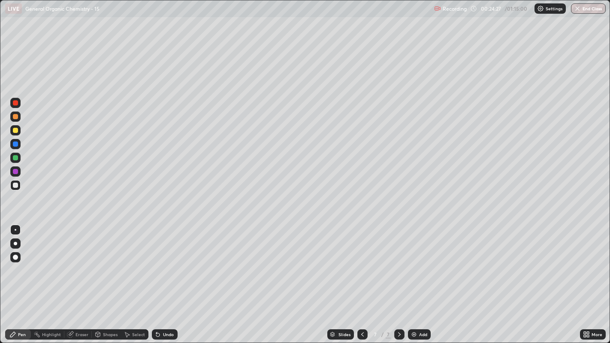
click at [126, 262] on div "Select" at bounding box center [134, 334] width 27 height 10
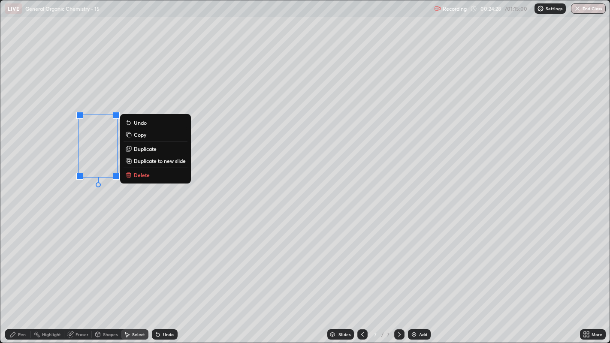
click at [140, 149] on p "Duplicate" at bounding box center [145, 148] width 23 height 7
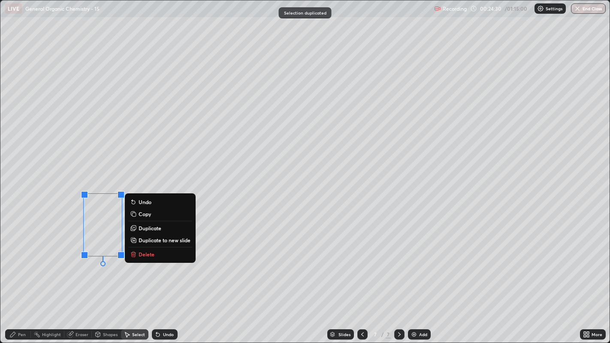
click at [147, 228] on p "Duplicate" at bounding box center [150, 228] width 23 height 7
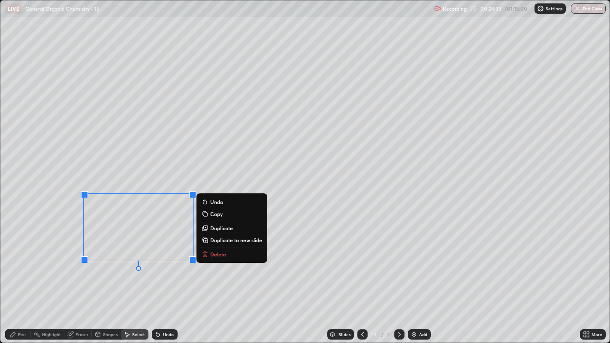
click at [218, 226] on p "Duplicate" at bounding box center [221, 228] width 23 height 7
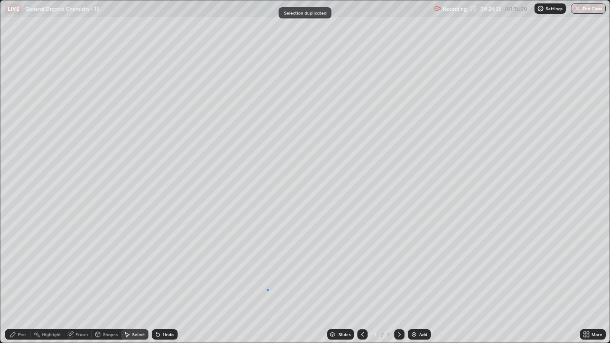
click at [268, 262] on div "0 ° Undo Copy Duplicate Duplicate to new slide Delete" at bounding box center [304, 171] width 609 height 343
click at [104, 262] on div "Shapes" at bounding box center [110, 334] width 15 height 4
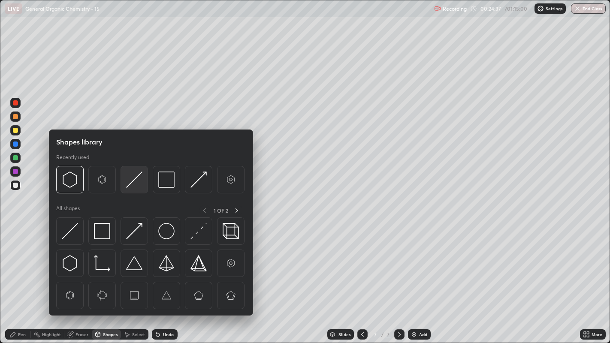
click at [131, 181] on img at bounding box center [134, 180] width 16 height 16
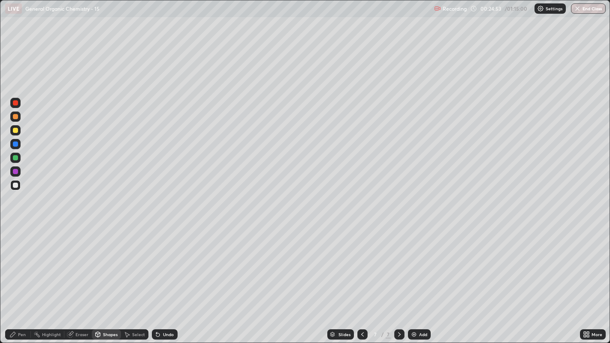
click at [16, 262] on div "Pen" at bounding box center [18, 334] width 26 height 10
click at [16, 128] on div at bounding box center [15, 130] width 5 height 5
click at [162, 262] on div "Undo" at bounding box center [165, 334] width 26 height 10
click at [164, 262] on div "Undo" at bounding box center [165, 334] width 26 height 10
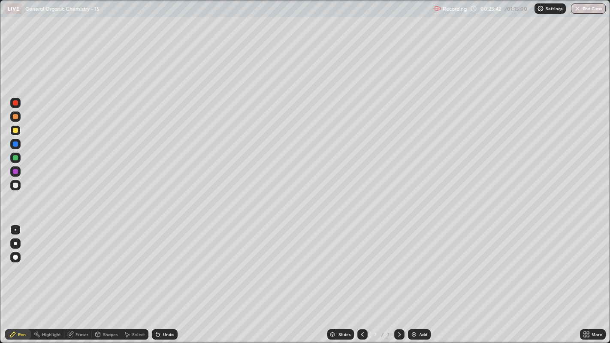
click at [166, 262] on div "Undo" at bounding box center [168, 334] width 11 height 4
click at [165, 262] on div "Undo" at bounding box center [165, 334] width 26 height 10
click at [172, 262] on div "Undo" at bounding box center [165, 334] width 26 height 10
click at [18, 256] on div at bounding box center [15, 257] width 10 height 10
click at [165, 262] on div "Undo" at bounding box center [165, 334] width 26 height 10
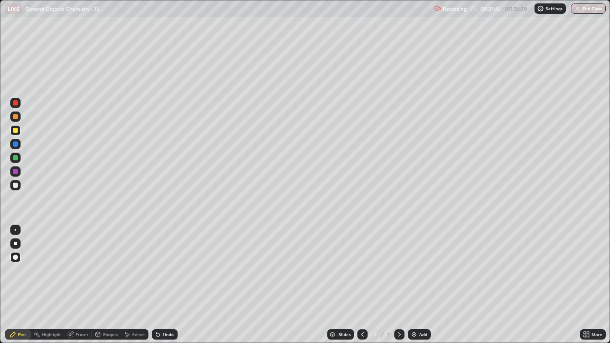
click at [15, 229] on div at bounding box center [16, 230] width 2 height 2
click at [165, 262] on div "Undo" at bounding box center [162, 334] width 29 height 17
click at [163, 262] on div "Undo" at bounding box center [165, 334] width 26 height 10
click at [160, 262] on div "Undo" at bounding box center [165, 334] width 26 height 10
click at [412, 262] on img at bounding box center [413, 334] width 7 height 7
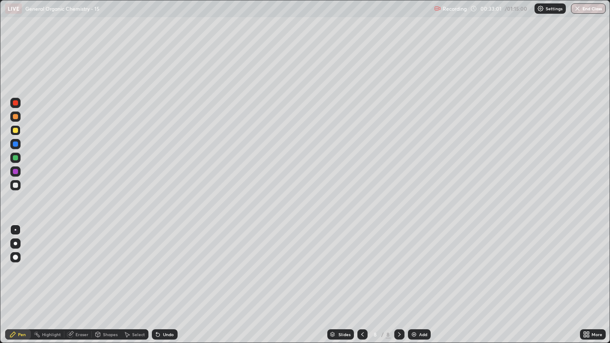
click at [74, 262] on div "Eraser" at bounding box center [77, 334] width 27 height 10
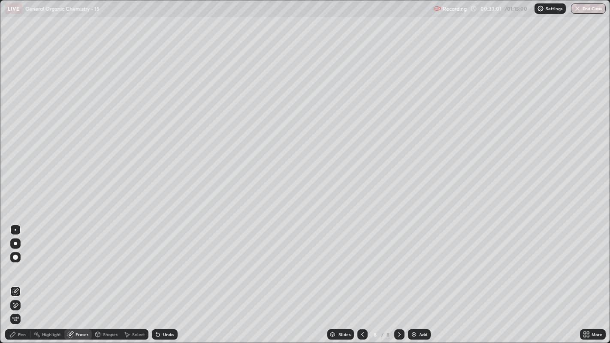
click at [15, 262] on span "Erase all" at bounding box center [15, 318] width 9 height 5
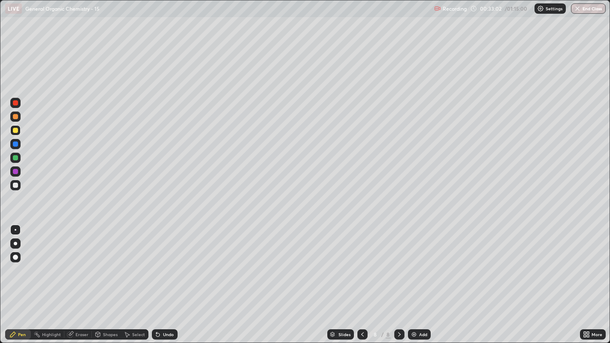
click at [357, 262] on div at bounding box center [362, 334] width 10 height 10
click at [165, 262] on div "Undo" at bounding box center [168, 334] width 11 height 4
click at [168, 262] on div "Undo" at bounding box center [168, 334] width 11 height 4
click at [403, 262] on div at bounding box center [399, 334] width 10 height 17
click at [172, 262] on div "Undo" at bounding box center [165, 334] width 26 height 10
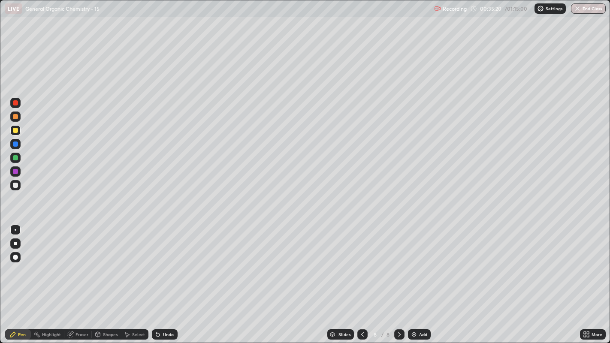
click at [16, 105] on div at bounding box center [15, 103] width 10 height 10
click at [17, 255] on div at bounding box center [15, 257] width 10 height 10
click at [361, 262] on icon at bounding box center [362, 334] width 7 height 7
click at [15, 229] on div at bounding box center [16, 230] width 2 height 2
click at [15, 186] on div at bounding box center [15, 185] width 5 height 5
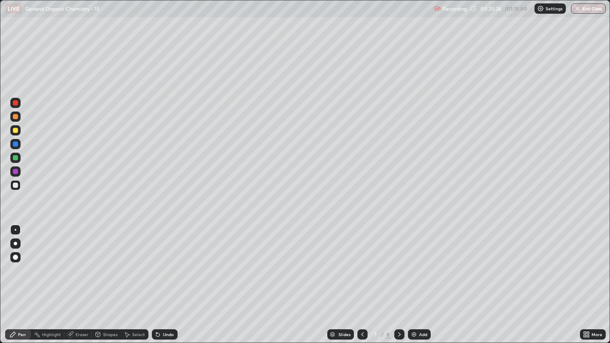
click at [16, 128] on div at bounding box center [15, 130] width 5 height 5
click at [14, 184] on div at bounding box center [15, 185] width 5 height 5
click at [15, 184] on div at bounding box center [15, 185] width 5 height 5
click at [398, 262] on icon at bounding box center [399, 334] width 7 height 7
click at [81, 262] on div "Eraser" at bounding box center [81, 334] width 13 height 4
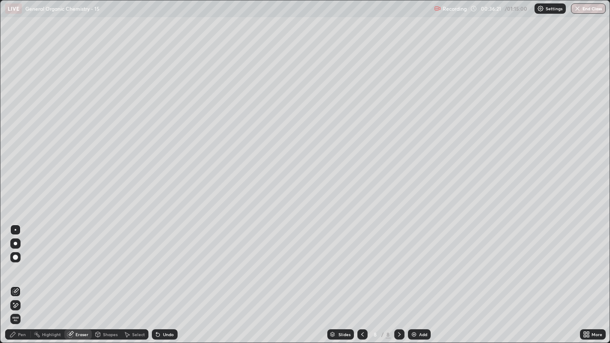
click at [15, 262] on span "Erase all" at bounding box center [15, 318] width 9 height 5
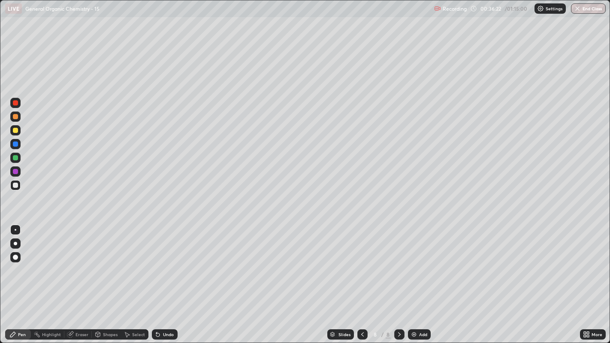
click at [359, 262] on icon at bounding box center [362, 334] width 7 height 7
click at [398, 262] on icon at bounding box center [399, 334] width 7 height 7
click at [159, 262] on icon at bounding box center [157, 334] width 7 height 7
click at [156, 262] on icon at bounding box center [156, 332] width 1 height 1
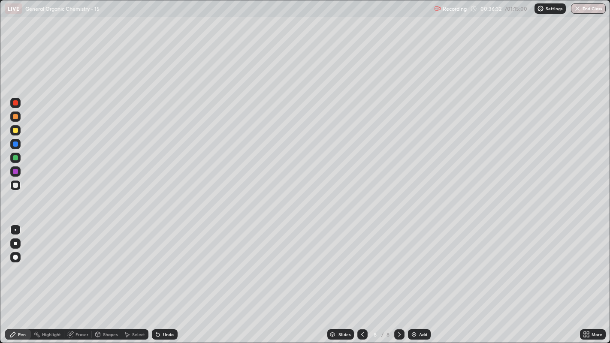
click at [107, 262] on div "Shapes" at bounding box center [110, 334] width 15 height 4
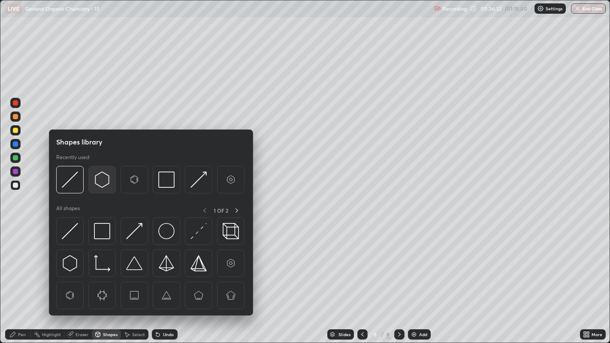
click at [97, 180] on img at bounding box center [102, 180] width 16 height 16
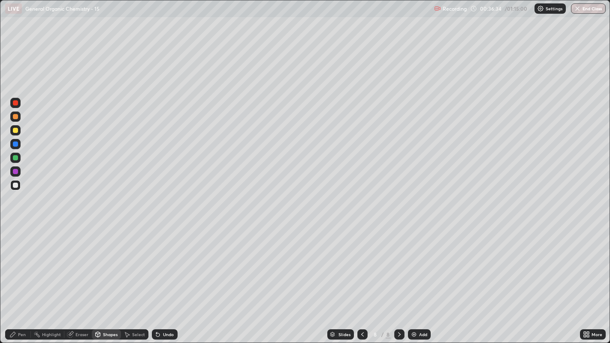
click at [21, 262] on div "Pen" at bounding box center [22, 334] width 8 height 4
click at [136, 262] on div "Select" at bounding box center [138, 334] width 13 height 4
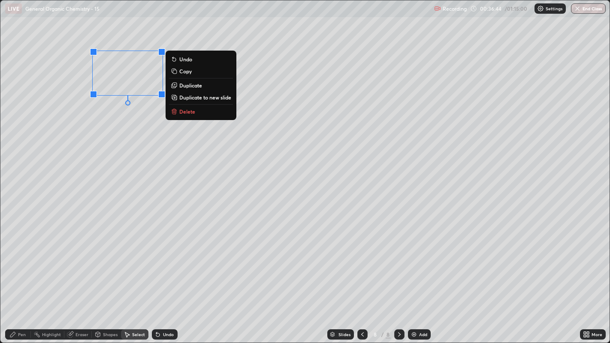
click at [196, 85] on p "Duplicate" at bounding box center [190, 85] width 23 height 7
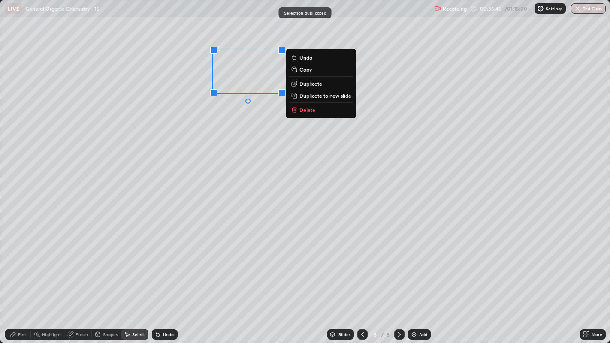
click at [314, 85] on p "Duplicate" at bounding box center [310, 83] width 23 height 7
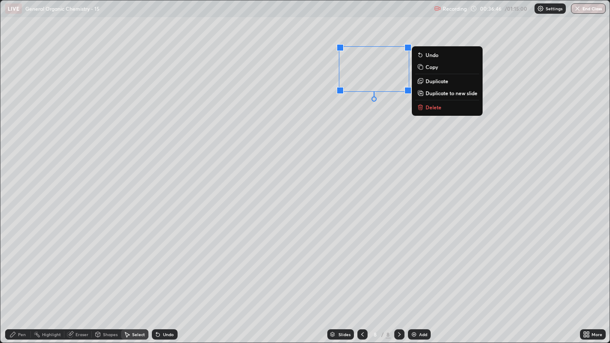
click at [324, 127] on div "0 ° Undo Copy Duplicate Duplicate to new slide Delete" at bounding box center [304, 171] width 609 height 343
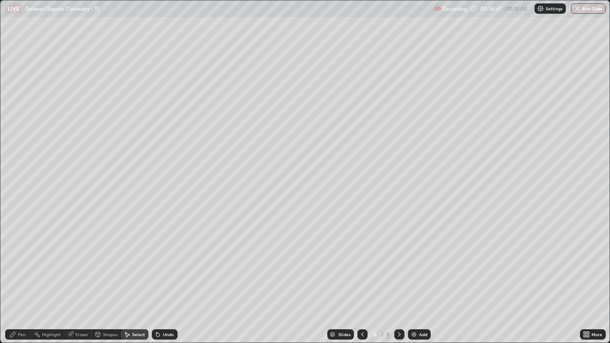
click at [16, 262] on div "Pen" at bounding box center [18, 334] width 26 height 10
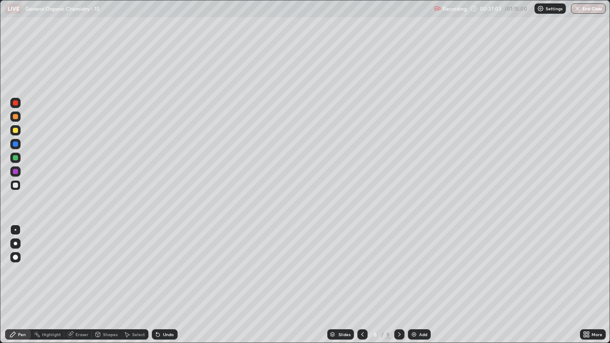
click at [168, 262] on div "Undo" at bounding box center [168, 334] width 11 height 4
click at [135, 262] on div "Select" at bounding box center [138, 334] width 13 height 4
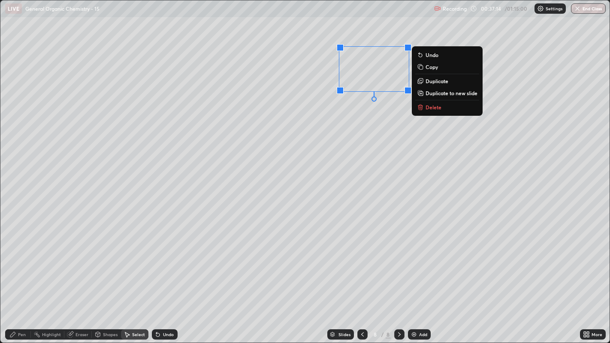
click at [440, 82] on p "Duplicate" at bounding box center [436, 81] width 23 height 7
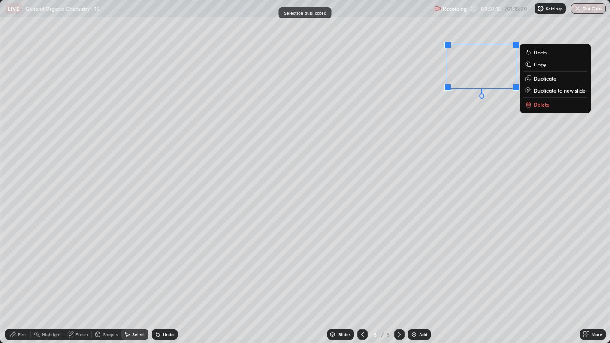
click at [470, 127] on div "0 ° Undo Copy Duplicate Duplicate to new slide Delete" at bounding box center [304, 171] width 609 height 343
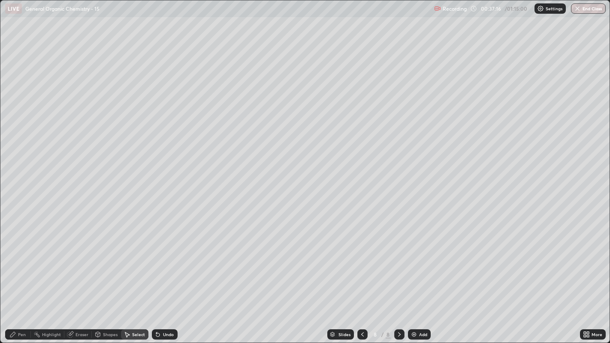
click at [15, 262] on icon at bounding box center [12, 334] width 7 height 7
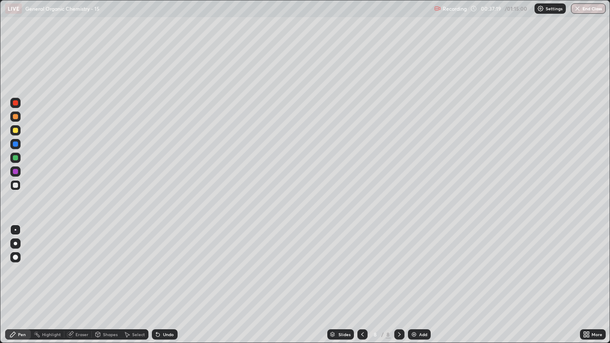
click at [77, 262] on div "Eraser" at bounding box center [81, 334] width 13 height 4
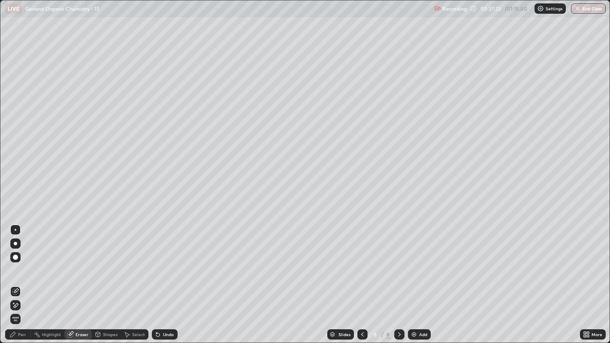
click at [18, 262] on div "Pen" at bounding box center [22, 334] width 8 height 4
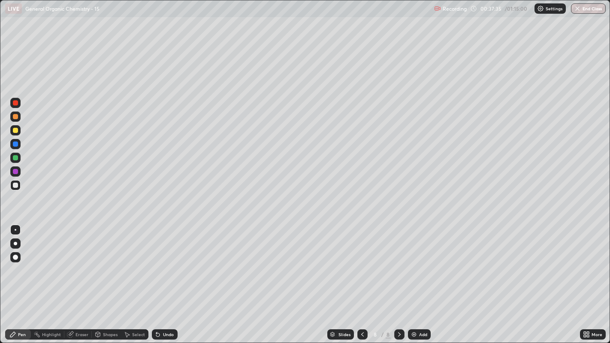
click at [75, 262] on div "Eraser" at bounding box center [81, 334] width 13 height 4
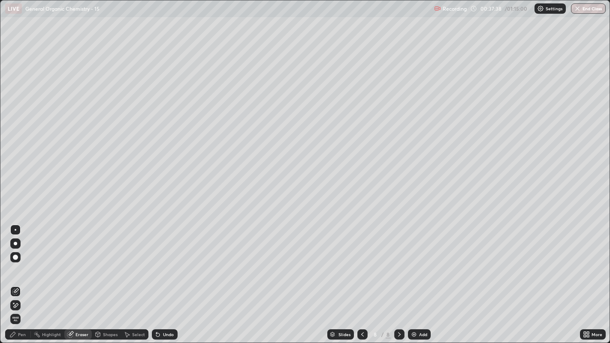
click at [16, 262] on div "Pen" at bounding box center [18, 334] width 26 height 10
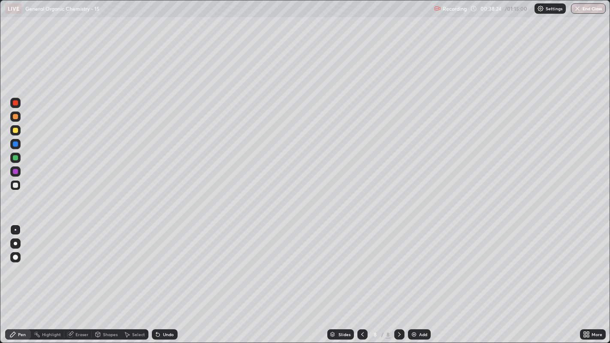
click at [15, 129] on div at bounding box center [15, 130] width 5 height 5
click at [54, 262] on div "Highlight" at bounding box center [47, 334] width 33 height 10
click at [21, 262] on div "Pen" at bounding box center [22, 334] width 8 height 4
click at [132, 262] on div "Select" at bounding box center [138, 334] width 13 height 4
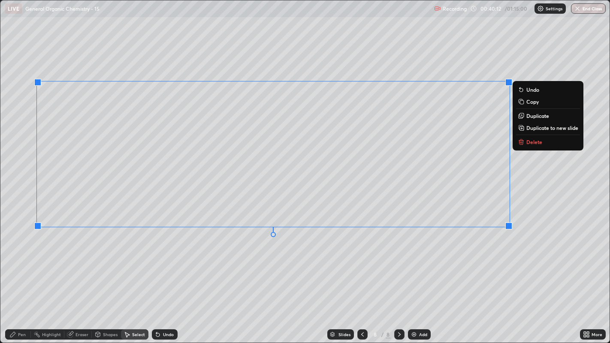
click at [350, 232] on div "0 ° Undo Copy Duplicate Duplicate to new slide Delete" at bounding box center [304, 171] width 609 height 343
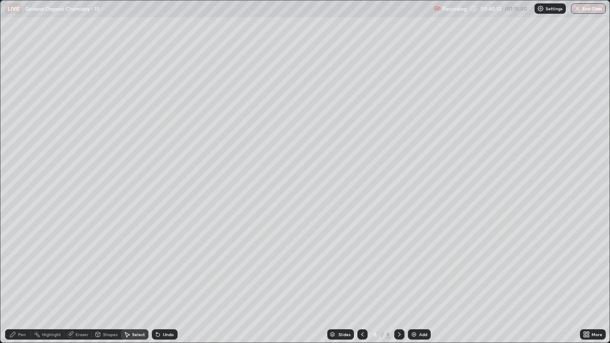
click at [18, 262] on div "Pen" at bounding box center [18, 334] width 26 height 10
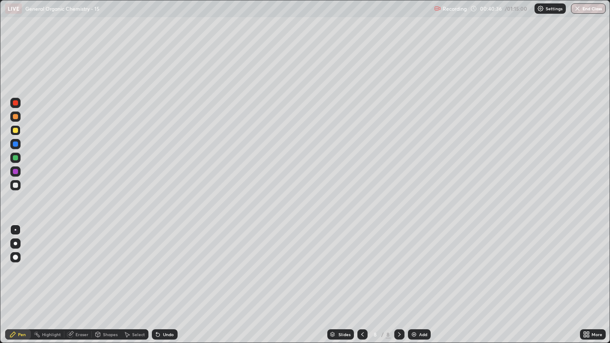
click at [163, 262] on div "Undo" at bounding box center [165, 334] width 26 height 10
click at [164, 262] on div "Undo" at bounding box center [168, 334] width 11 height 4
click at [163, 262] on div "Undo" at bounding box center [165, 334] width 26 height 10
click at [166, 262] on div "Undo" at bounding box center [168, 334] width 11 height 4
click at [167, 262] on div "Undo" at bounding box center [168, 334] width 11 height 4
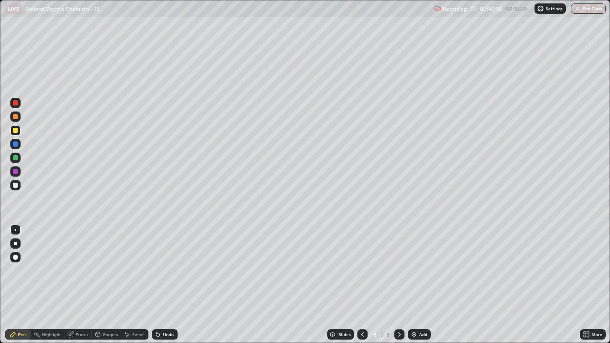
click at [169, 262] on div "Undo" at bounding box center [168, 334] width 11 height 4
click at [166, 262] on div "Undo" at bounding box center [168, 334] width 11 height 4
click at [167, 262] on div "Undo" at bounding box center [168, 334] width 11 height 4
click at [166, 262] on div "Undo" at bounding box center [168, 334] width 11 height 4
click at [165, 262] on div "Undo" at bounding box center [168, 334] width 11 height 4
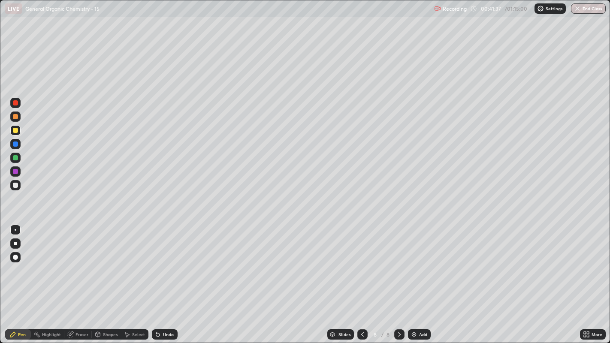
click at [108, 262] on div "Shapes" at bounding box center [110, 334] width 15 height 4
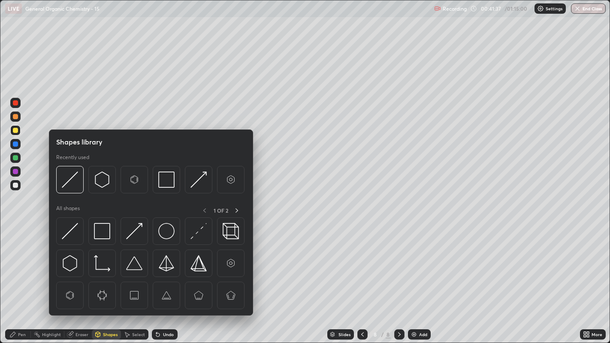
click at [134, 262] on div "Select" at bounding box center [138, 334] width 13 height 4
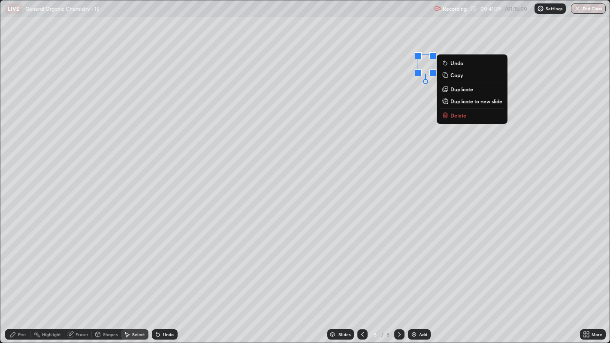
click at [465, 116] on p "Delete" at bounding box center [458, 115] width 16 height 7
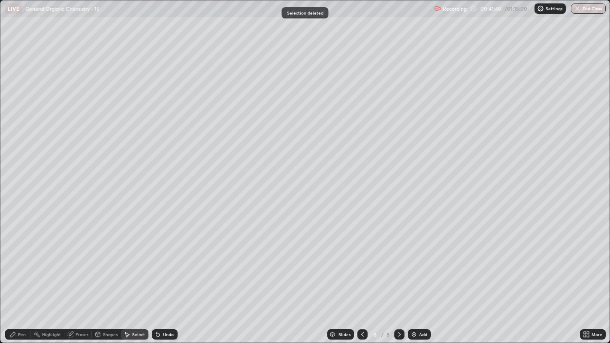
click at [51, 262] on div "Highlight" at bounding box center [51, 334] width 19 height 4
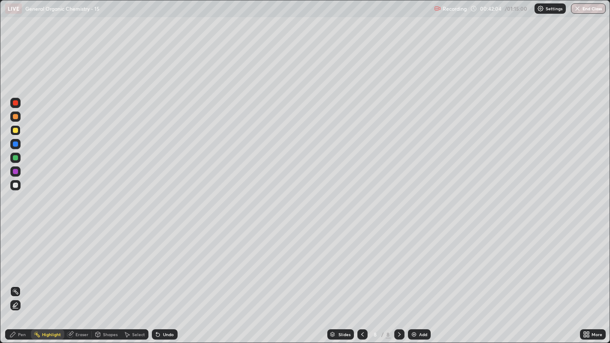
click at [17, 262] on div "Pen" at bounding box center [18, 334] width 26 height 10
click at [15, 143] on div at bounding box center [15, 144] width 5 height 5
click at [14, 157] on div at bounding box center [15, 157] width 5 height 5
click at [18, 257] on div at bounding box center [15, 257] width 10 height 10
click at [16, 229] on div at bounding box center [16, 230] width 2 height 2
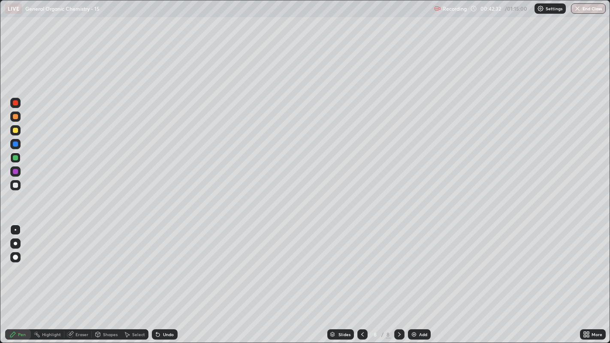
click at [15, 140] on div at bounding box center [15, 144] width 10 height 10
click at [15, 130] on div at bounding box center [15, 130] width 5 height 5
click at [171, 262] on div "Undo" at bounding box center [165, 334] width 26 height 10
click at [175, 262] on div "Undo" at bounding box center [165, 334] width 26 height 10
click at [167, 262] on div "Undo" at bounding box center [168, 334] width 11 height 4
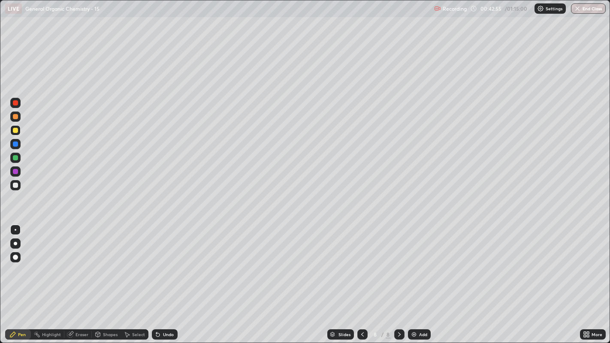
click at [173, 262] on div "Undo" at bounding box center [165, 334] width 26 height 10
click at [162, 262] on div "Undo" at bounding box center [165, 334] width 26 height 10
click at [165, 262] on div "Undo" at bounding box center [165, 334] width 26 height 10
click at [171, 262] on div "Undo" at bounding box center [165, 334] width 26 height 10
click at [167, 262] on div "Undo" at bounding box center [165, 334] width 26 height 10
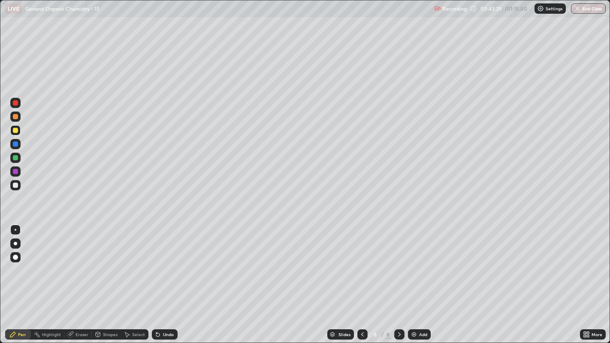
click at [169, 262] on div "Undo" at bounding box center [165, 334] width 26 height 10
click at [133, 262] on div "Select" at bounding box center [138, 334] width 13 height 4
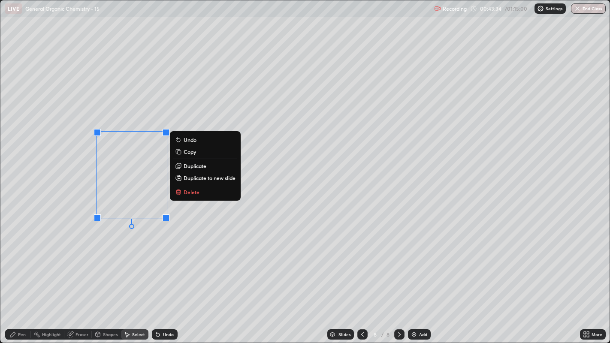
click at [202, 191] on button "Delete" at bounding box center [205, 192] width 64 height 10
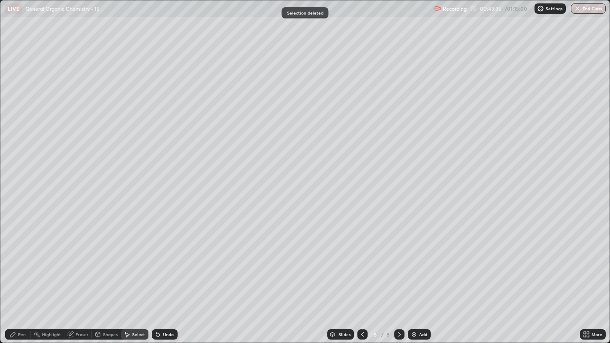
click at [21, 262] on div "Pen" at bounding box center [22, 334] width 8 height 4
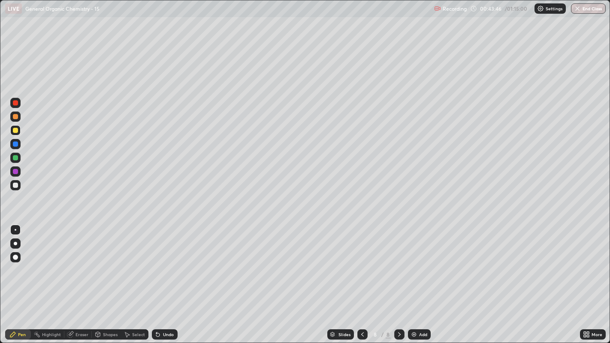
click at [165, 262] on div "Undo" at bounding box center [165, 334] width 26 height 10
click at [163, 262] on div "Undo" at bounding box center [168, 334] width 11 height 4
click at [164, 262] on div "Undo" at bounding box center [168, 334] width 11 height 4
click at [15, 186] on div at bounding box center [15, 185] width 5 height 5
click at [170, 262] on div "Undo" at bounding box center [168, 334] width 11 height 4
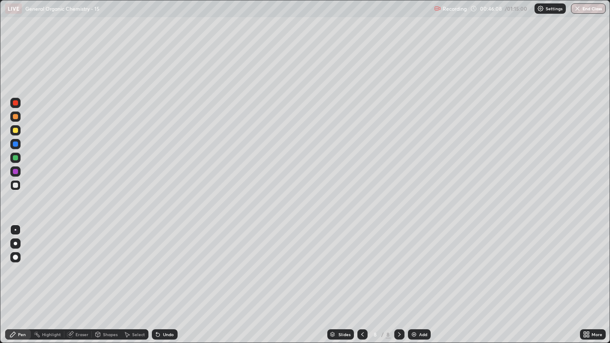
click at [172, 262] on div "Undo" at bounding box center [165, 334] width 26 height 10
click at [171, 262] on div "Undo" at bounding box center [168, 334] width 11 height 4
click at [15, 130] on div at bounding box center [15, 130] width 5 height 5
click at [46, 262] on div "Highlight" at bounding box center [51, 334] width 19 height 4
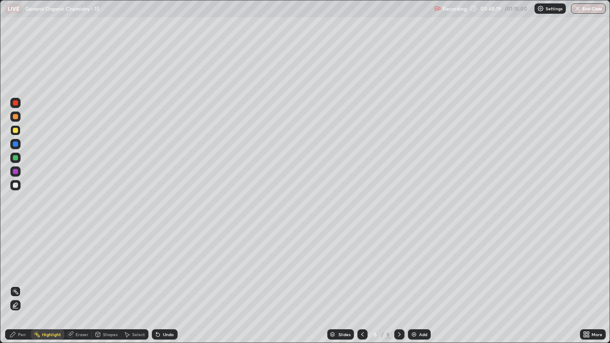
click at [21, 262] on div "Pen" at bounding box center [22, 334] width 8 height 4
click at [162, 262] on div "Undo" at bounding box center [165, 334] width 26 height 10
click at [163, 262] on div "Undo" at bounding box center [165, 334] width 26 height 10
click at [166, 262] on div "Undo" at bounding box center [168, 334] width 11 height 4
click at [164, 262] on div "Undo" at bounding box center [168, 334] width 11 height 4
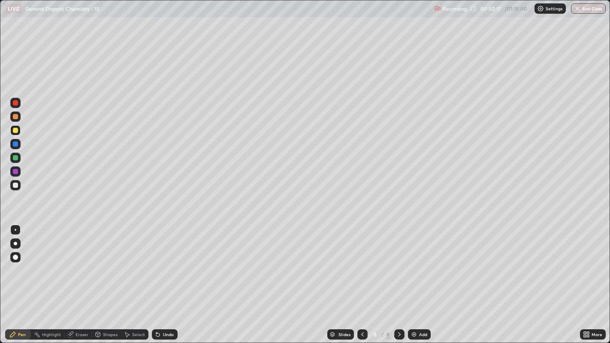
click at [164, 262] on div "Undo" at bounding box center [168, 334] width 11 height 4
click at [14, 262] on icon at bounding box center [12, 334] width 7 height 7
click at [17, 187] on div at bounding box center [15, 185] width 5 height 5
click at [411, 262] on div "Add" at bounding box center [419, 334] width 23 height 10
click at [15, 129] on div at bounding box center [15, 130] width 5 height 5
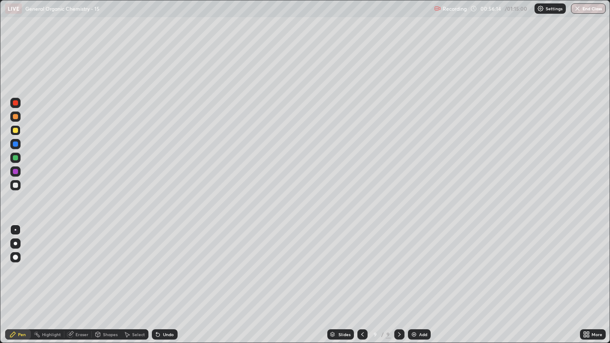
click at [15, 184] on div at bounding box center [15, 185] width 5 height 5
click at [103, 262] on div "Shapes" at bounding box center [110, 334] width 15 height 4
click at [77, 262] on div "Eraser" at bounding box center [77, 334] width 27 height 10
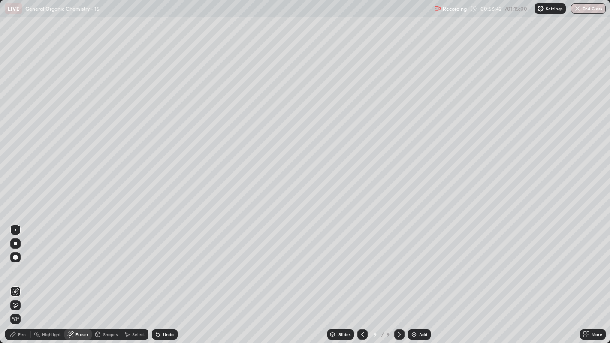
click at [17, 262] on div "Erase all" at bounding box center [15, 319] width 10 height 10
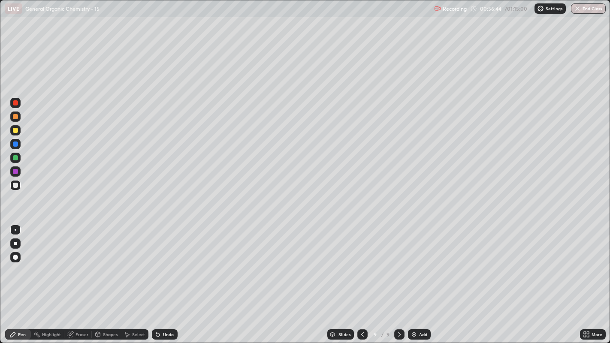
click at [361, 262] on icon at bounding box center [362, 334] width 7 height 7
click at [395, 262] on div at bounding box center [399, 334] width 10 height 10
click at [164, 262] on div "Undo" at bounding box center [168, 334] width 11 height 4
click at [166, 262] on div "Undo" at bounding box center [168, 334] width 11 height 4
click at [165, 262] on div "Undo" at bounding box center [165, 334] width 26 height 10
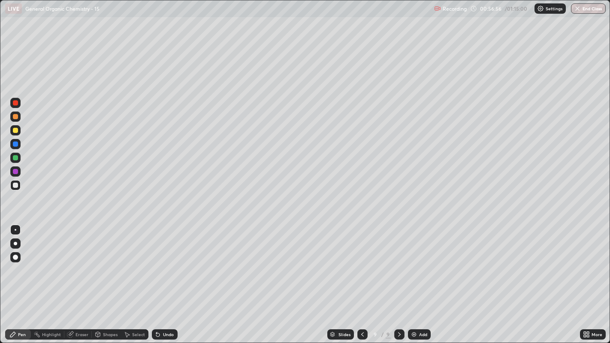
click at [168, 262] on div "Undo" at bounding box center [165, 334] width 26 height 10
click at [165, 262] on div "Undo" at bounding box center [162, 334] width 29 height 17
click at [163, 262] on div "Undo" at bounding box center [162, 334] width 29 height 17
click at [161, 262] on div "Undo" at bounding box center [165, 334] width 26 height 10
click at [361, 262] on icon at bounding box center [362, 334] width 7 height 7
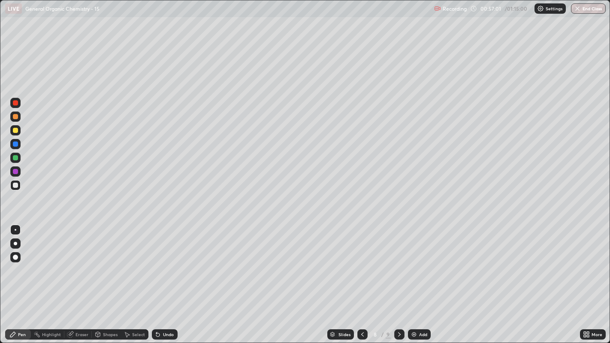
click at [397, 262] on div at bounding box center [399, 334] width 10 height 10
click at [157, 262] on icon at bounding box center [157, 334] width 3 height 3
click at [79, 262] on div "Eraser" at bounding box center [81, 334] width 13 height 4
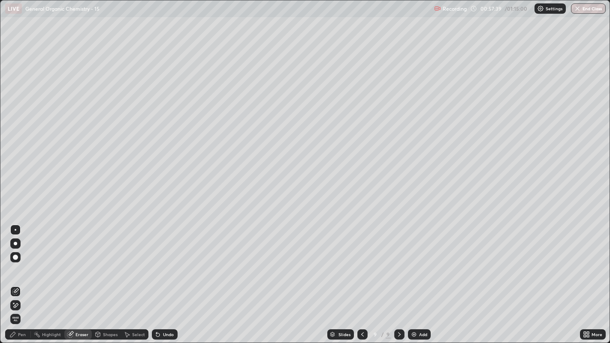
click at [19, 262] on div "Pen" at bounding box center [22, 334] width 8 height 4
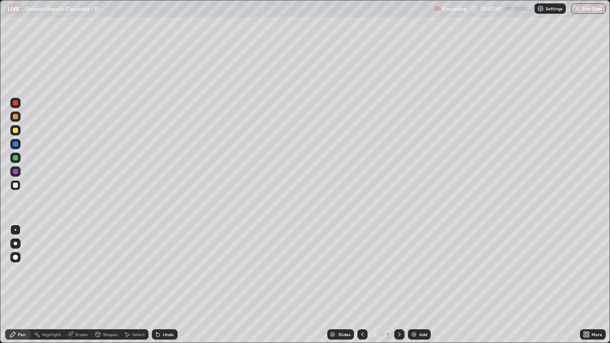
click at [81, 262] on div "Eraser" at bounding box center [81, 334] width 13 height 4
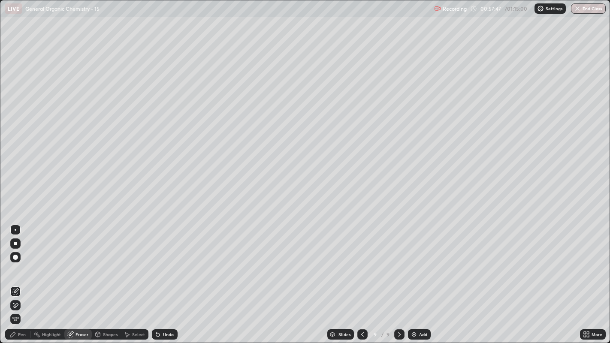
click at [20, 262] on div "Pen" at bounding box center [18, 334] width 26 height 10
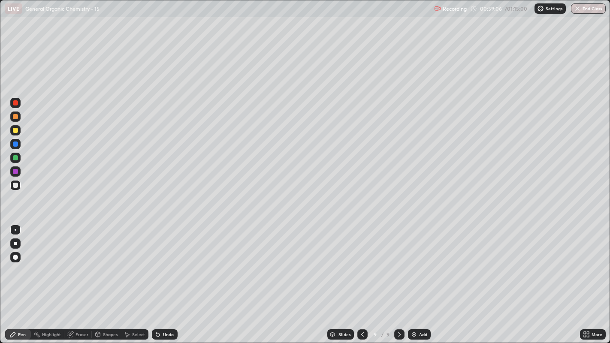
click at [16, 130] on div at bounding box center [15, 130] width 5 height 5
click at [166, 262] on div "Undo" at bounding box center [165, 334] width 26 height 10
click at [165, 262] on div "Undo" at bounding box center [165, 334] width 26 height 10
click at [166, 262] on div "Undo" at bounding box center [165, 334] width 26 height 10
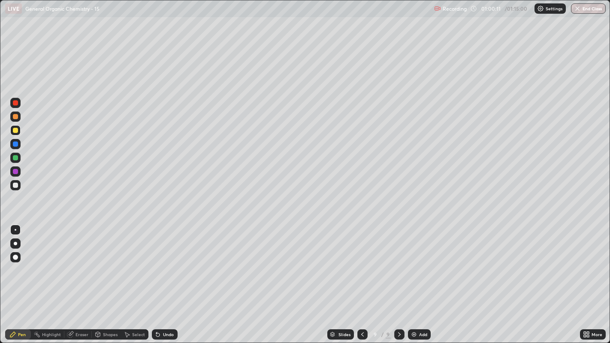
click at [168, 262] on div "Undo" at bounding box center [168, 334] width 11 height 4
click at [166, 262] on div "Undo" at bounding box center [168, 334] width 11 height 4
click at [18, 187] on div at bounding box center [15, 185] width 5 height 5
click at [425, 262] on div "Add" at bounding box center [419, 334] width 23 height 10
click at [167, 262] on div "Undo" at bounding box center [165, 334] width 26 height 10
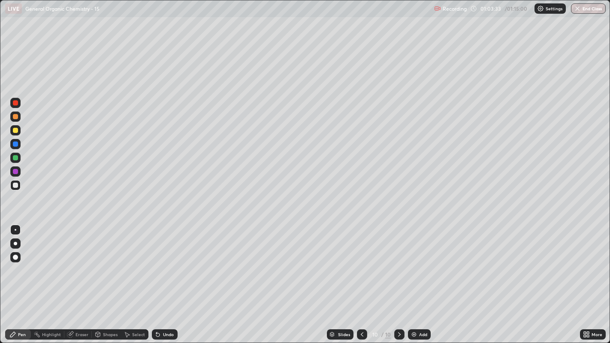
click at [85, 262] on div "Eraser" at bounding box center [81, 334] width 13 height 4
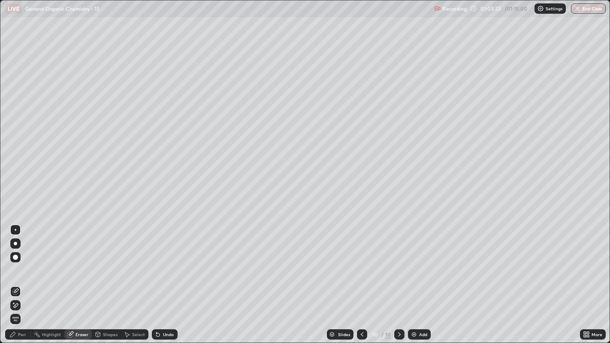
click at [15, 262] on span "Erase all" at bounding box center [15, 318] width 9 height 5
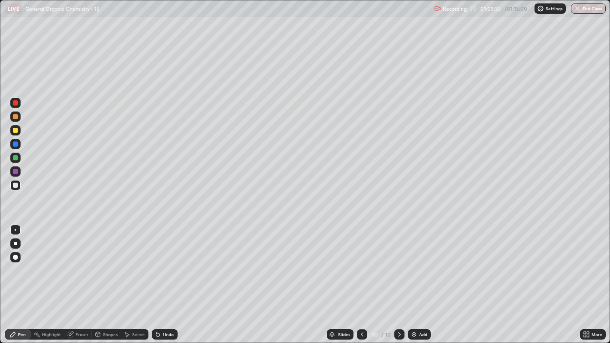
click at [107, 262] on div "Shapes" at bounding box center [110, 334] width 15 height 4
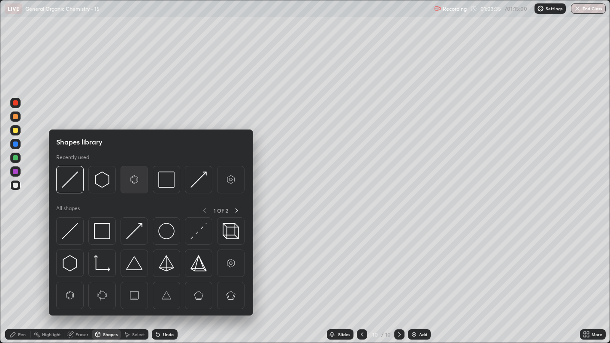
click at [130, 182] on img at bounding box center [134, 180] width 16 height 16
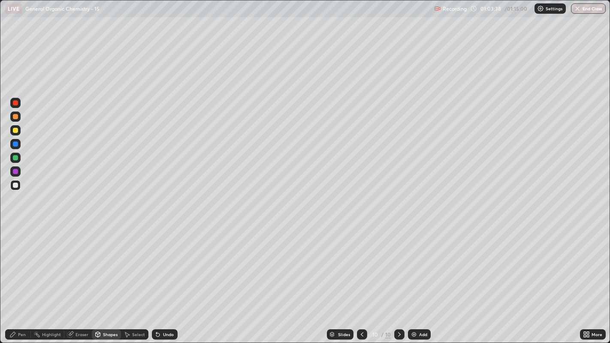
click at [21, 262] on div "Pen" at bounding box center [22, 334] width 8 height 4
click at [16, 131] on div at bounding box center [15, 130] width 5 height 5
click at [166, 262] on div "Undo" at bounding box center [165, 334] width 26 height 10
click at [16, 144] on div at bounding box center [15, 144] width 5 height 5
click at [417, 262] on div "Add" at bounding box center [419, 334] width 23 height 10
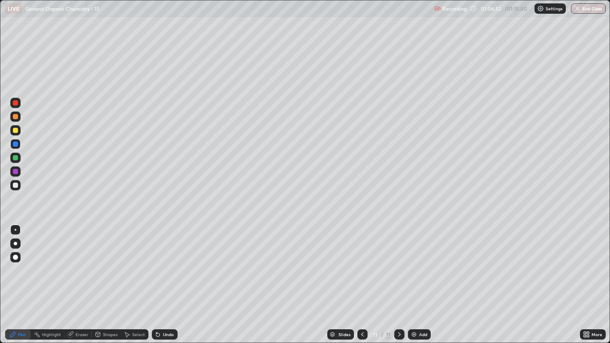
click at [18, 262] on div "Pen" at bounding box center [22, 334] width 8 height 4
click at [11, 184] on div at bounding box center [15, 185] width 10 height 10
click at [156, 262] on icon at bounding box center [156, 332] width 1 height 1
click at [136, 262] on div "Select" at bounding box center [138, 334] width 13 height 4
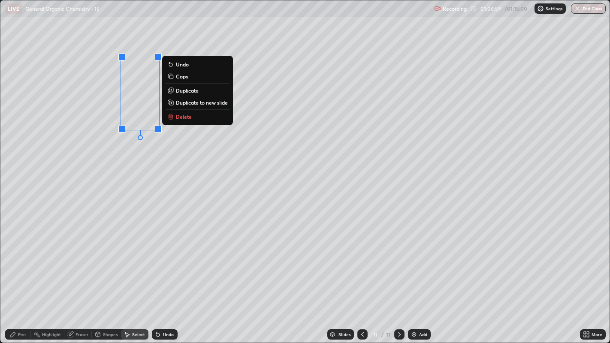
click at [196, 90] on p "Duplicate" at bounding box center [187, 90] width 23 height 7
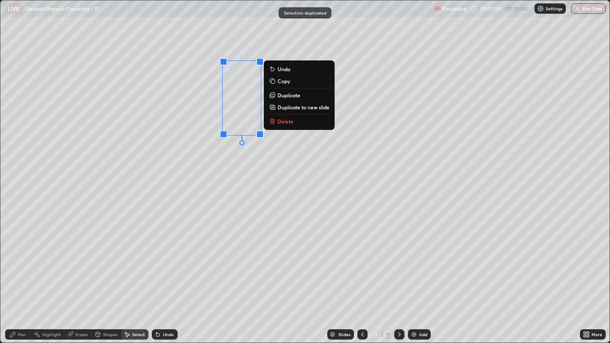
click at [206, 145] on div "0 ° Undo Copy Duplicate Duplicate to new slide Delete" at bounding box center [304, 171] width 609 height 343
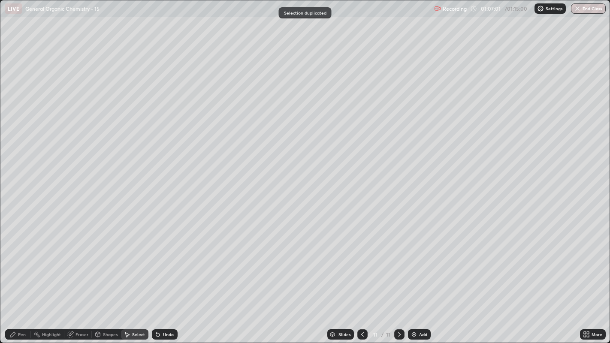
click at [19, 262] on div "Pen" at bounding box center [18, 334] width 26 height 10
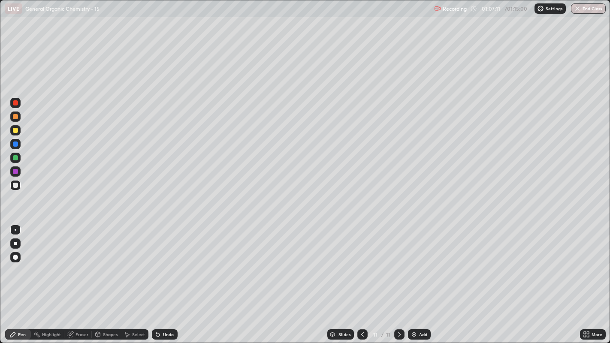
click at [166, 262] on div "Undo" at bounding box center [168, 334] width 11 height 4
click at [164, 262] on div "Undo" at bounding box center [168, 334] width 11 height 4
click at [162, 262] on div "Undo" at bounding box center [165, 334] width 26 height 10
click at [163, 262] on div "Undo" at bounding box center [168, 334] width 11 height 4
click at [161, 262] on div "Undo" at bounding box center [165, 334] width 26 height 10
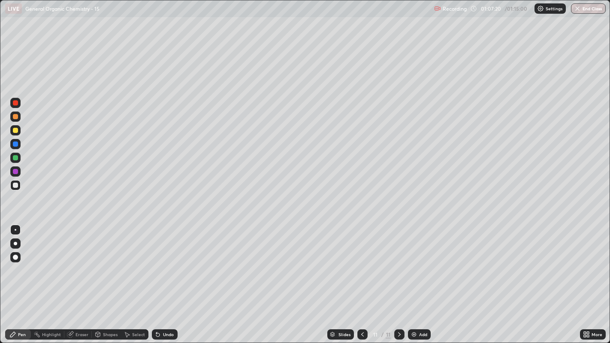
click at [164, 262] on div "Undo" at bounding box center [168, 334] width 11 height 4
click at [163, 262] on div "Undo" at bounding box center [165, 334] width 26 height 10
click at [162, 262] on div "Undo" at bounding box center [165, 334] width 26 height 10
click at [82, 262] on div "Eraser" at bounding box center [81, 334] width 13 height 4
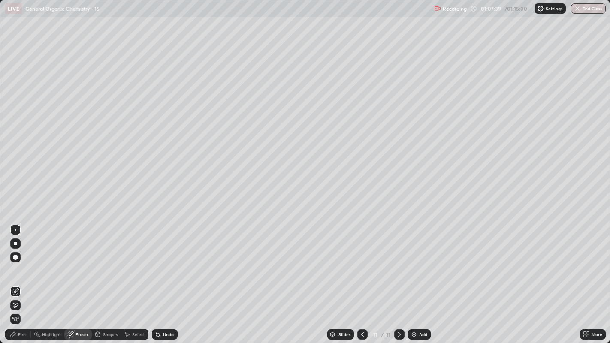
click at [23, 262] on div "Pen" at bounding box center [22, 334] width 8 height 4
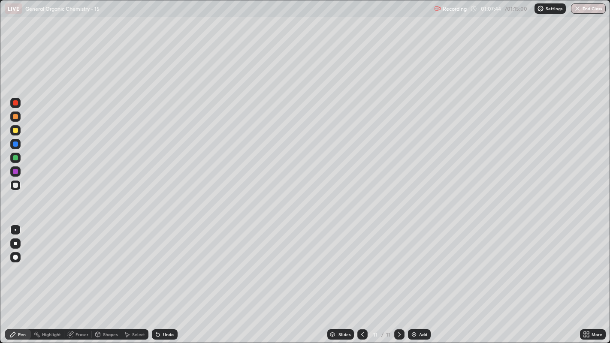
click at [76, 262] on div "Eraser" at bounding box center [81, 334] width 13 height 4
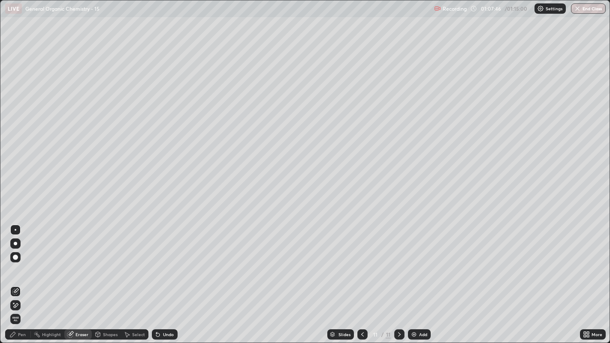
click at [21, 262] on div "Pen" at bounding box center [22, 334] width 8 height 4
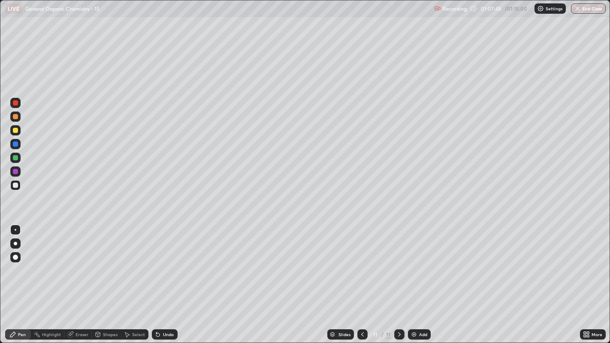
click at [16, 130] on div at bounding box center [15, 130] width 5 height 5
click at [16, 117] on div at bounding box center [15, 116] width 5 height 5
click at [12, 254] on div at bounding box center [15, 257] width 10 height 10
click at [15, 229] on div at bounding box center [16, 230] width 2 height 2
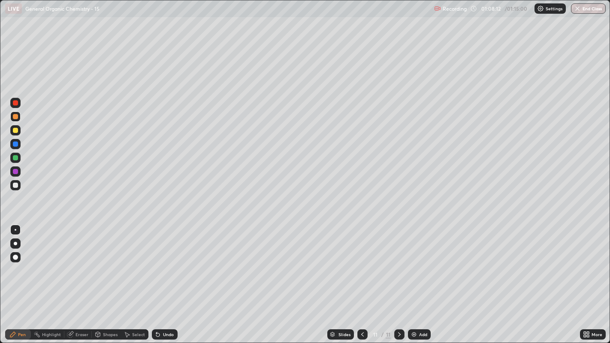
click at [17, 183] on div at bounding box center [15, 185] width 5 height 5
click at [162, 262] on div "Undo" at bounding box center [165, 334] width 26 height 10
click at [165, 262] on div "Undo" at bounding box center [165, 334] width 26 height 10
click at [162, 262] on div "Undo" at bounding box center [165, 334] width 26 height 10
click at [161, 262] on div "Undo" at bounding box center [165, 334] width 26 height 10
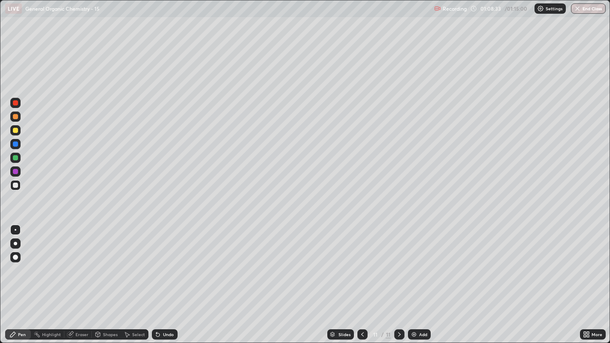
click at [160, 262] on icon at bounding box center [157, 334] width 7 height 7
click at [157, 262] on icon at bounding box center [157, 334] width 3 height 3
click at [157, 262] on icon at bounding box center [157, 334] width 7 height 7
click at [158, 262] on icon at bounding box center [157, 334] width 7 height 7
click at [158, 262] on icon at bounding box center [157, 334] width 3 height 3
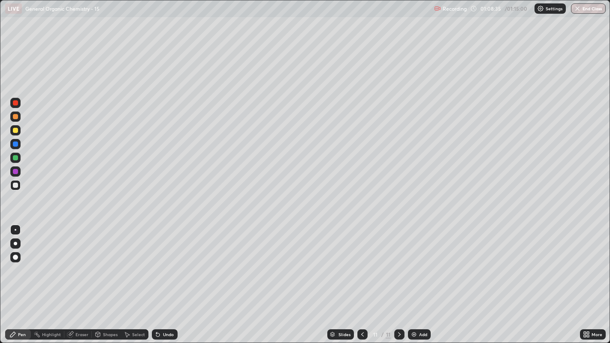
click at [156, 262] on icon at bounding box center [157, 334] width 3 height 3
click at [155, 262] on icon at bounding box center [157, 334] width 7 height 7
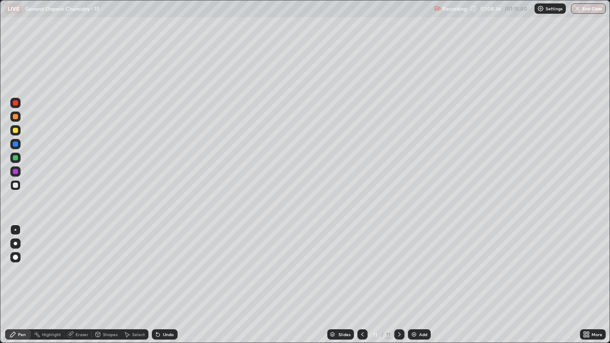
click at [155, 262] on icon at bounding box center [157, 334] width 7 height 7
click at [156, 262] on icon at bounding box center [157, 334] width 3 height 3
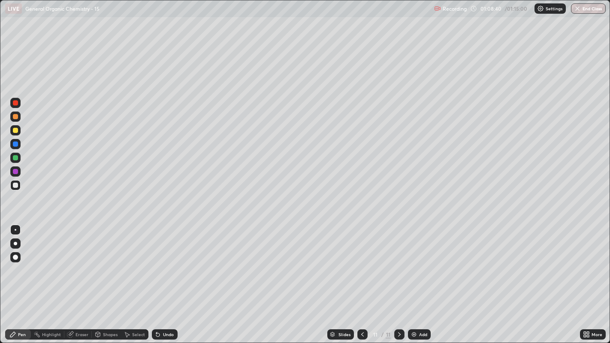
click at [79, 262] on div "Eraser" at bounding box center [81, 334] width 13 height 4
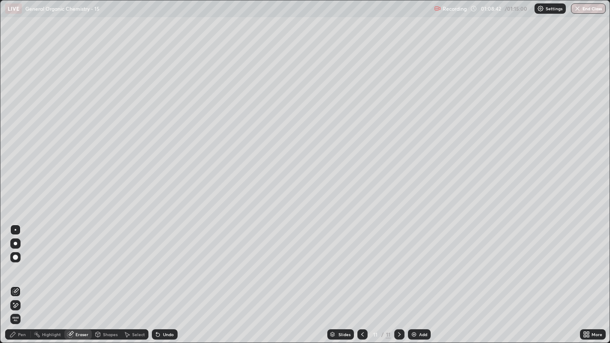
click at [21, 262] on div "Pen" at bounding box center [22, 334] width 8 height 4
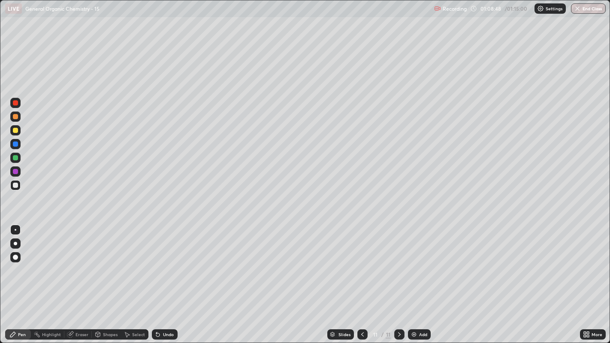
click at [157, 262] on icon at bounding box center [157, 334] width 3 height 3
click at [155, 262] on div "Undo" at bounding box center [165, 334] width 26 height 10
click at [170, 262] on div "Undo" at bounding box center [168, 334] width 11 height 4
click at [76, 262] on div "Eraser" at bounding box center [77, 334] width 27 height 10
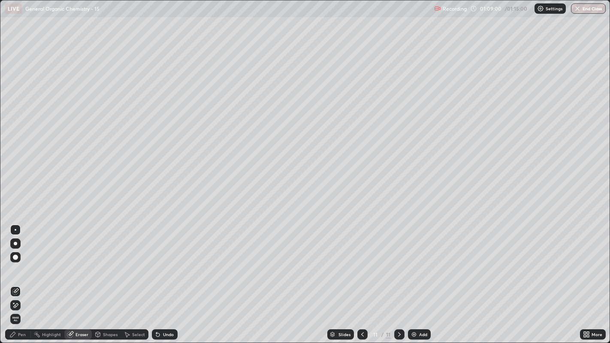
click at [19, 262] on div "Pen" at bounding box center [22, 334] width 8 height 4
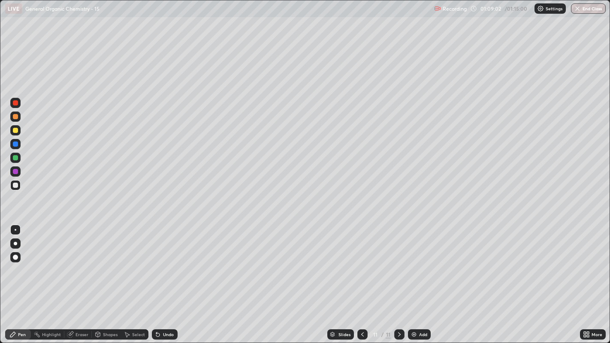
click at [125, 262] on icon at bounding box center [127, 334] width 5 height 5
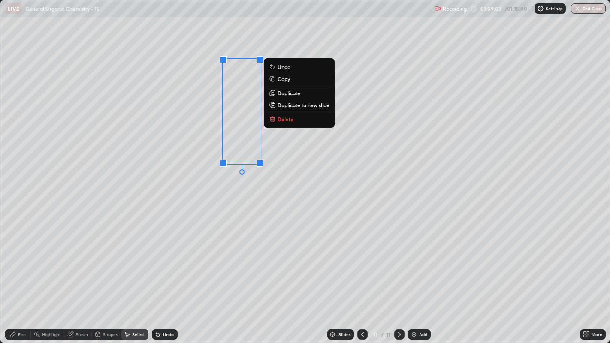
click at [301, 95] on button "Duplicate" at bounding box center [299, 93] width 64 height 10
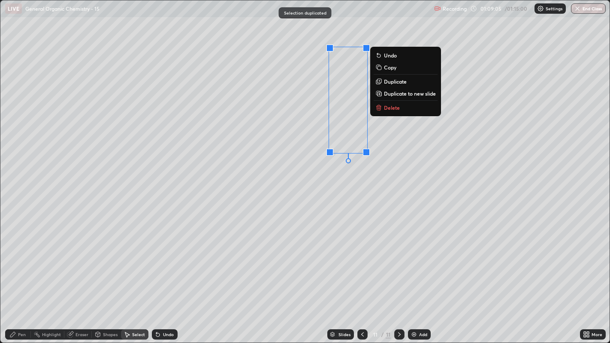
click at [396, 81] on p "Duplicate" at bounding box center [395, 81] width 23 height 7
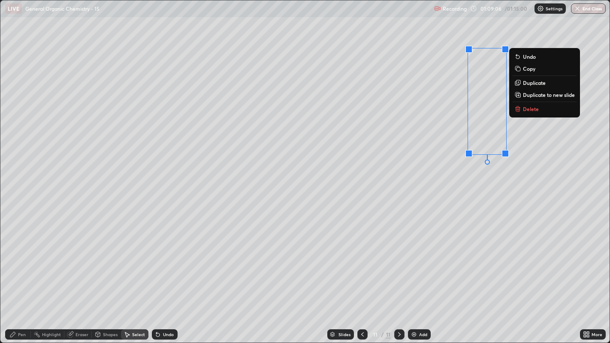
click at [411, 174] on div "0 ° Undo Copy Duplicate Duplicate to new slide Delete" at bounding box center [304, 171] width 609 height 343
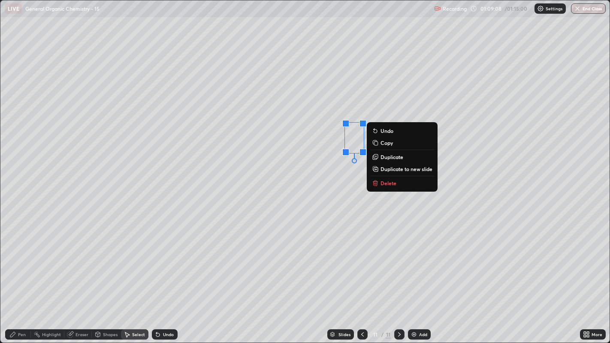
click at [408, 184] on button "Delete" at bounding box center [402, 183] width 64 height 10
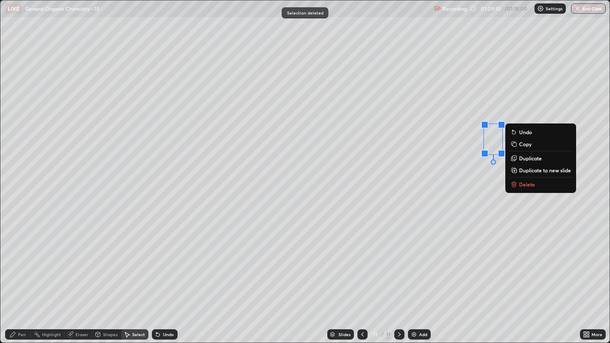
click at [533, 181] on p "Delete" at bounding box center [527, 184] width 16 height 7
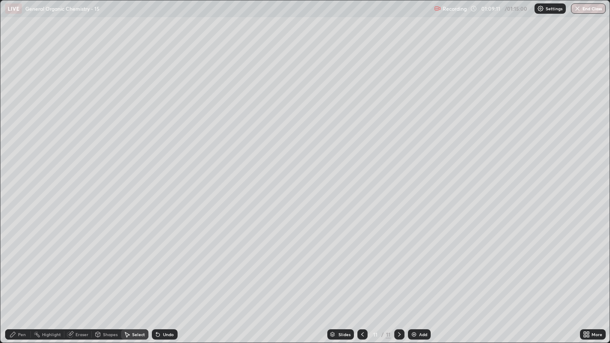
click at [20, 262] on div "Pen" at bounding box center [22, 334] width 8 height 4
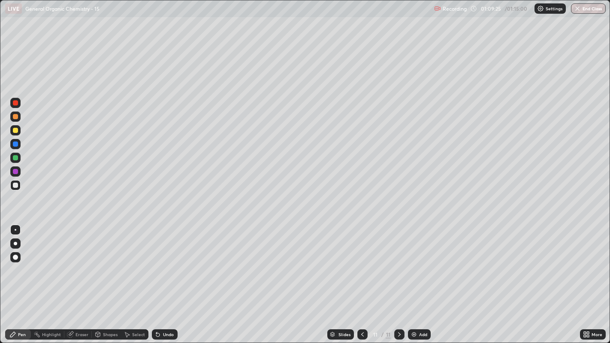
click at [16, 130] on div at bounding box center [15, 130] width 5 height 5
click at [166, 262] on div "Undo" at bounding box center [162, 334] width 29 height 17
click at [169, 262] on div "Undo" at bounding box center [168, 334] width 11 height 4
click at [591, 4] on button "End Class" at bounding box center [589, 8] width 34 height 10
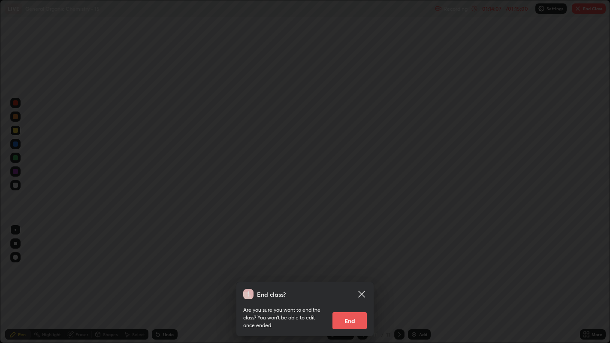
click at [353, 262] on button "End" at bounding box center [349, 320] width 34 height 17
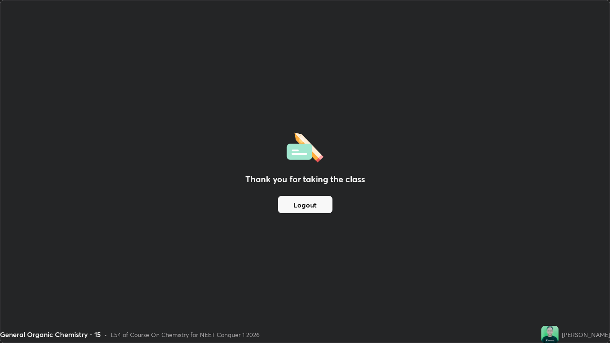
click at [308, 11] on div "General Organic Chemistry - 15" at bounding box center [247, 8] width 485 height 17
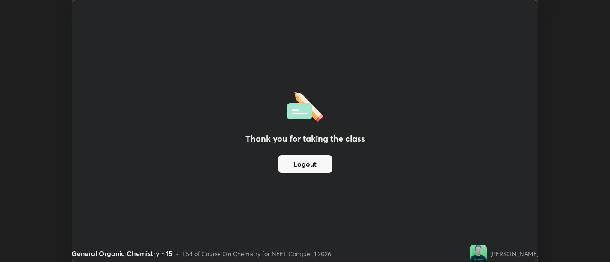
scroll to position [42618, 42271]
